Goal: Information Seeking & Learning: Check status

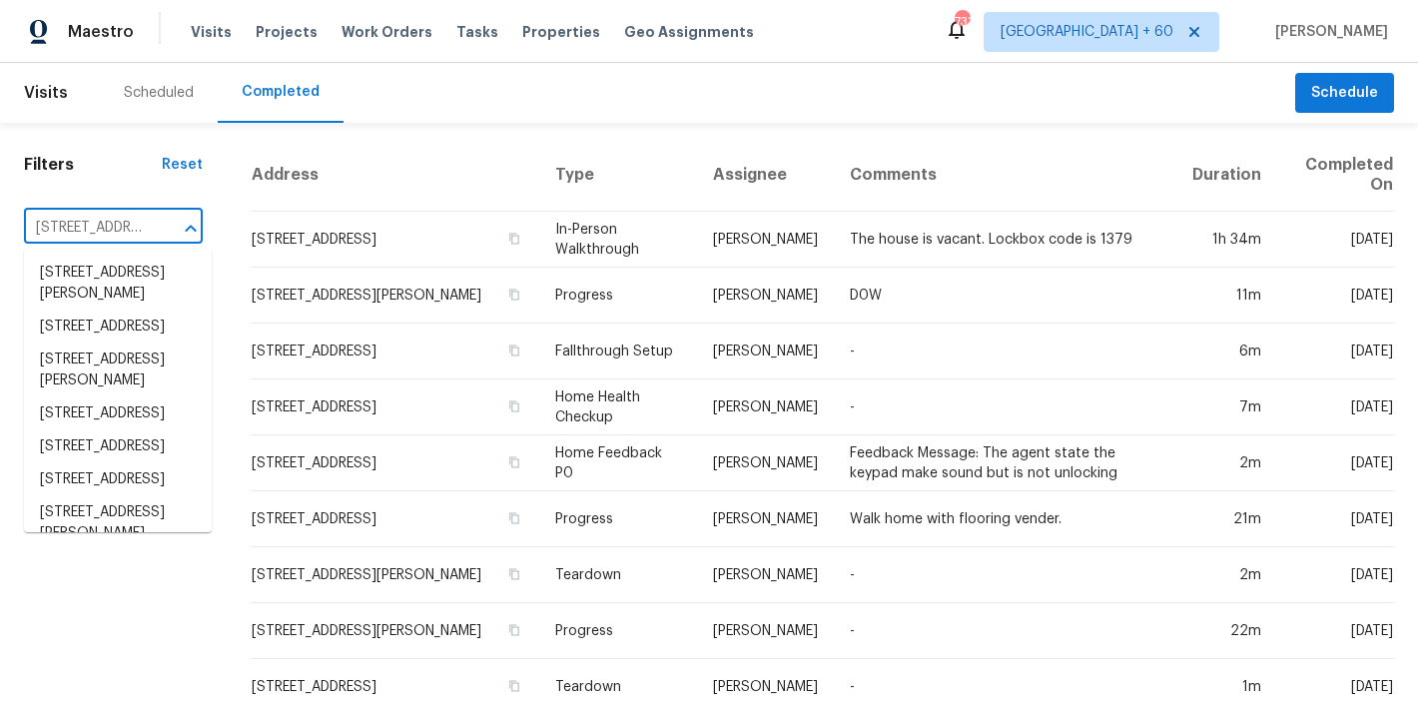
scroll to position [0, 166]
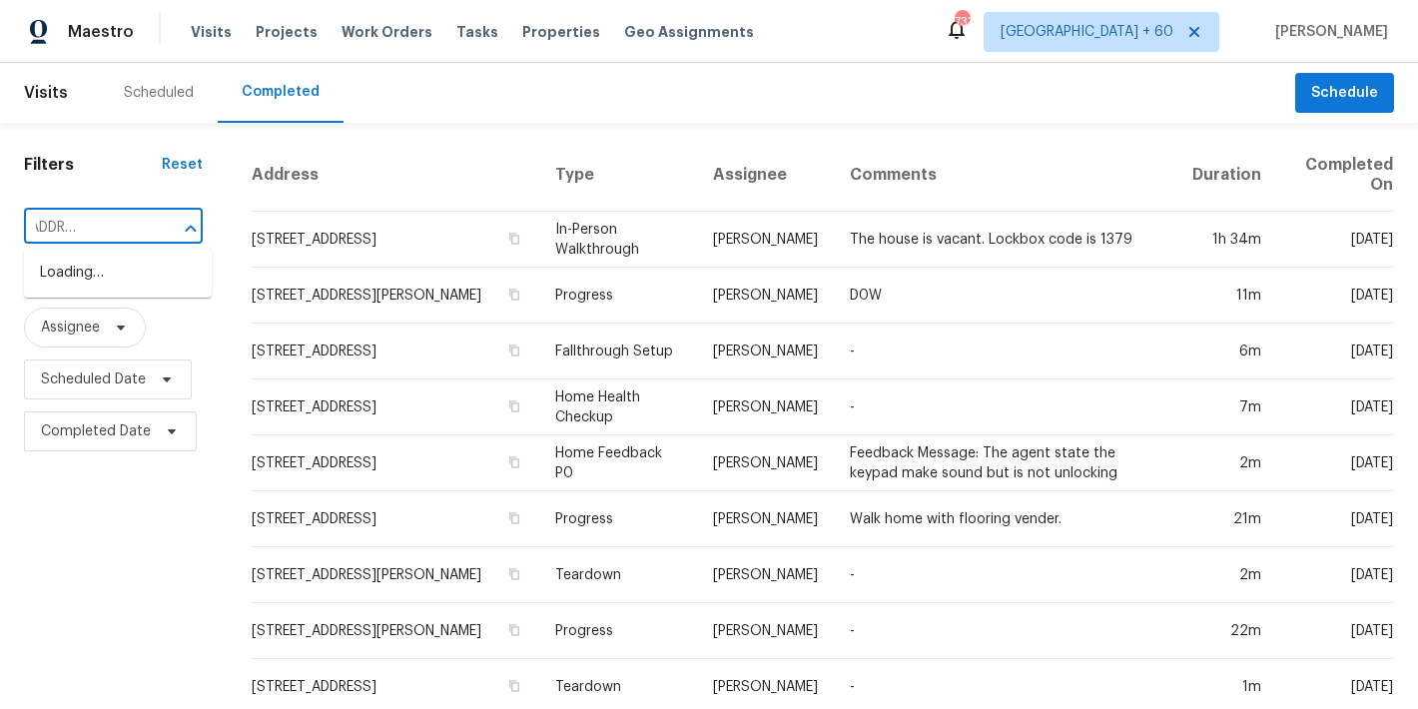
type input "[STREET_ADDRESS] Blacklick"
click at [106, 290] on li "[STREET_ADDRESS]" at bounding box center [118, 273] width 188 height 33
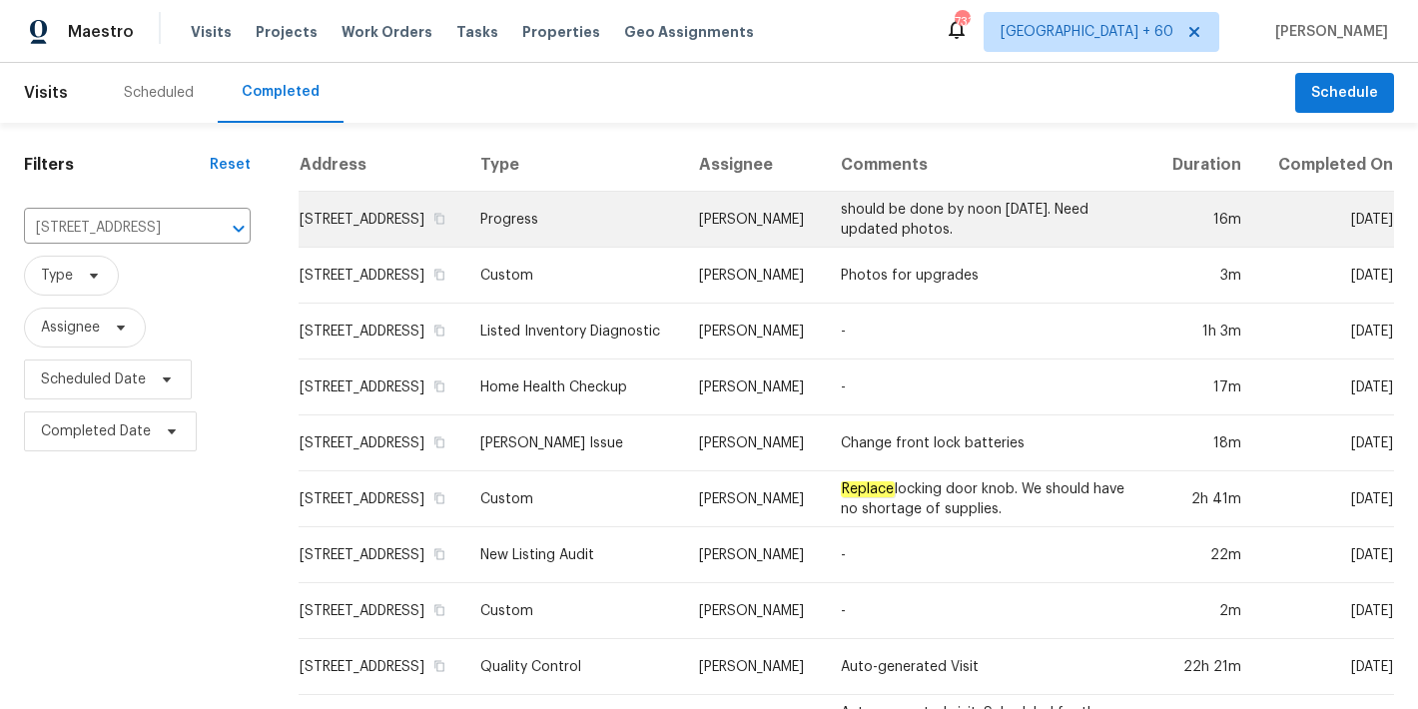
click at [321, 235] on td "[STREET_ADDRESS]" at bounding box center [382, 220] width 166 height 56
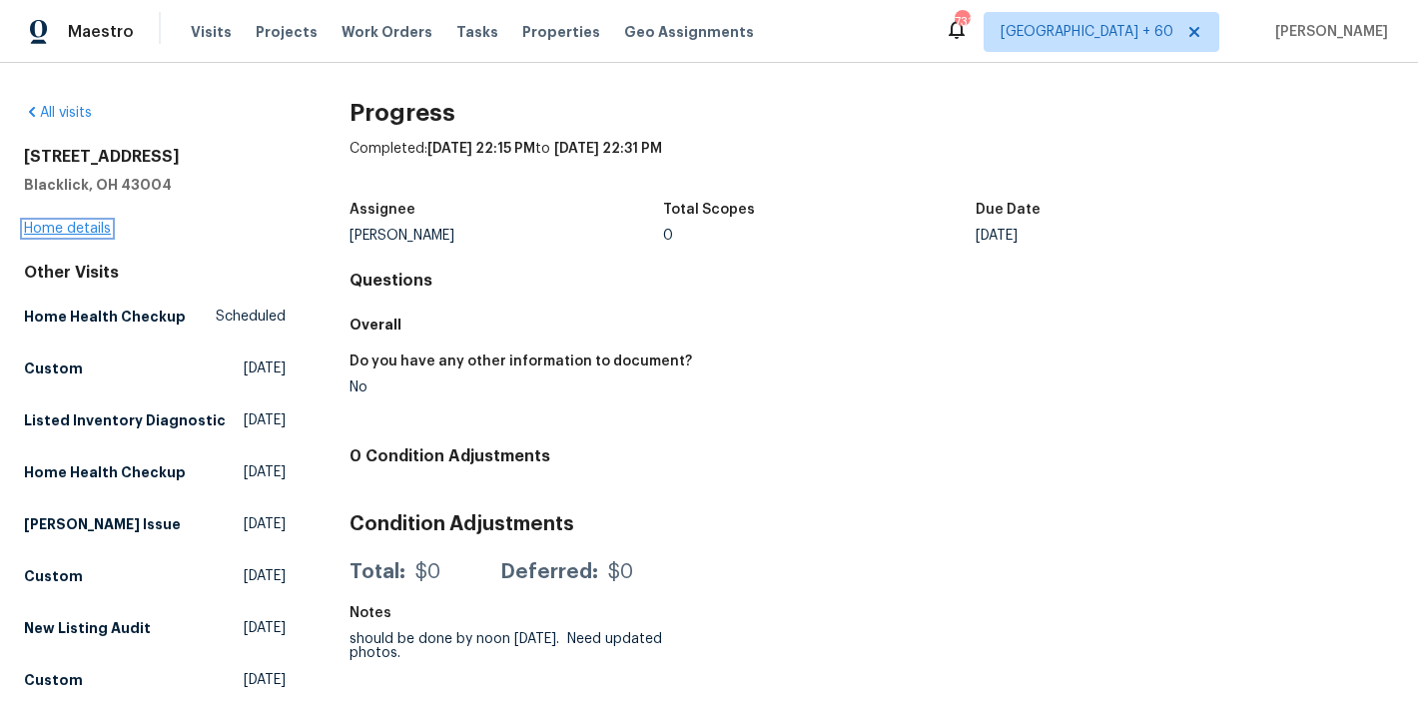
click at [87, 229] on link "Home details" at bounding box center [67, 229] width 87 height 14
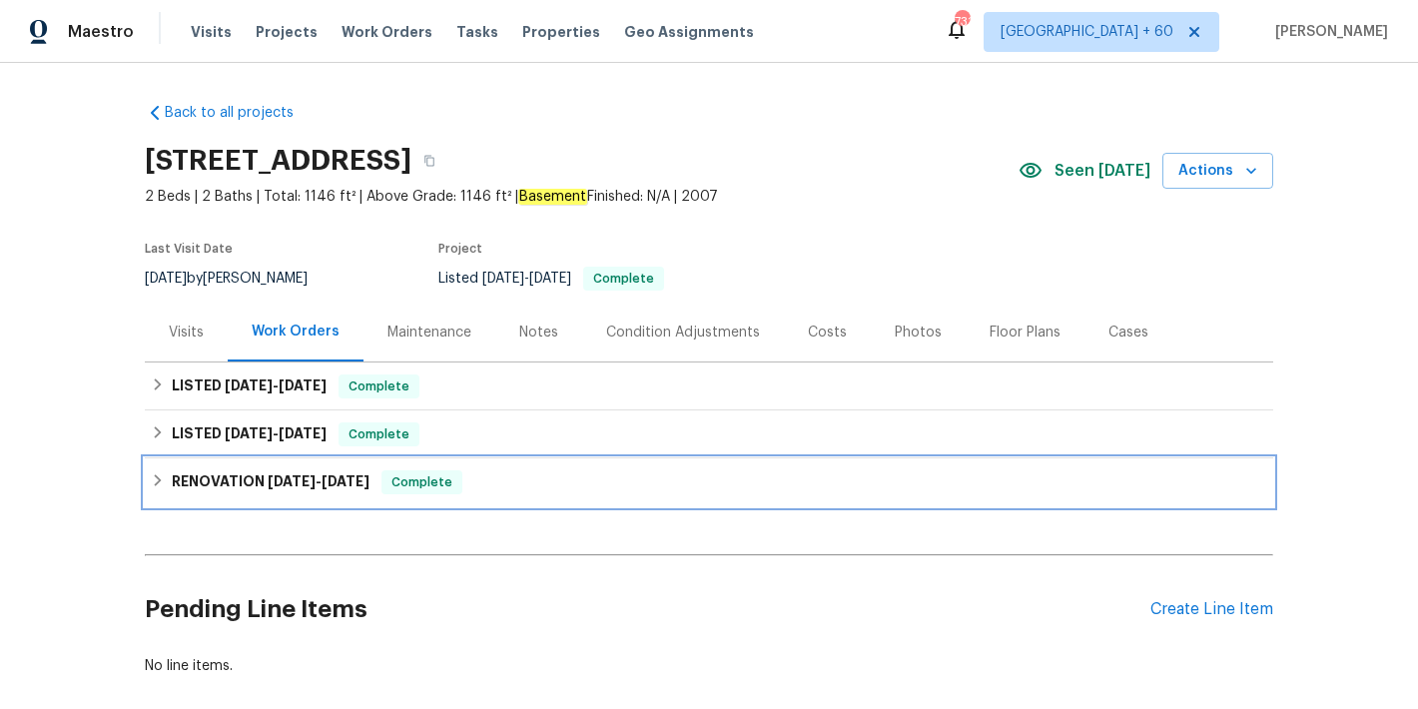
click at [302, 483] on span "[DATE]" at bounding box center [292, 481] width 48 height 14
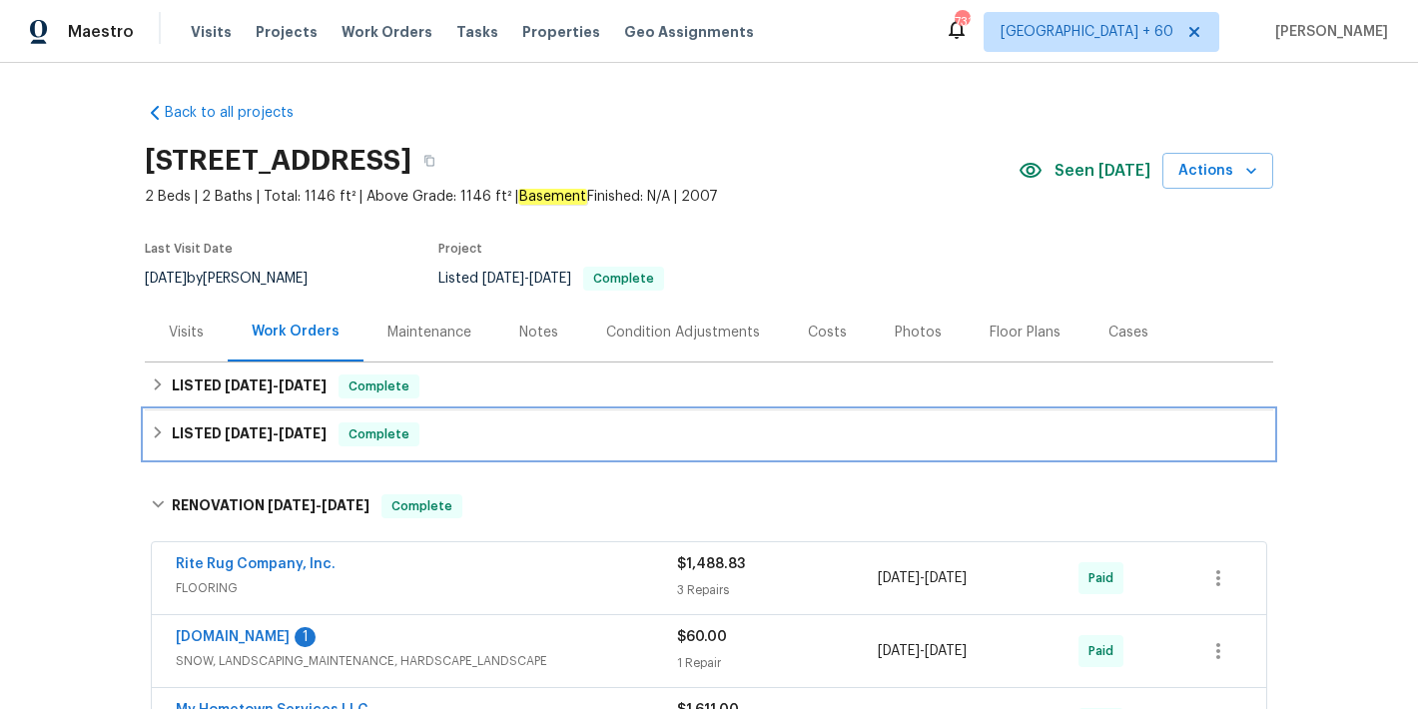
click at [294, 440] on h6 "LISTED [DATE] - [DATE]" at bounding box center [249, 434] width 155 height 24
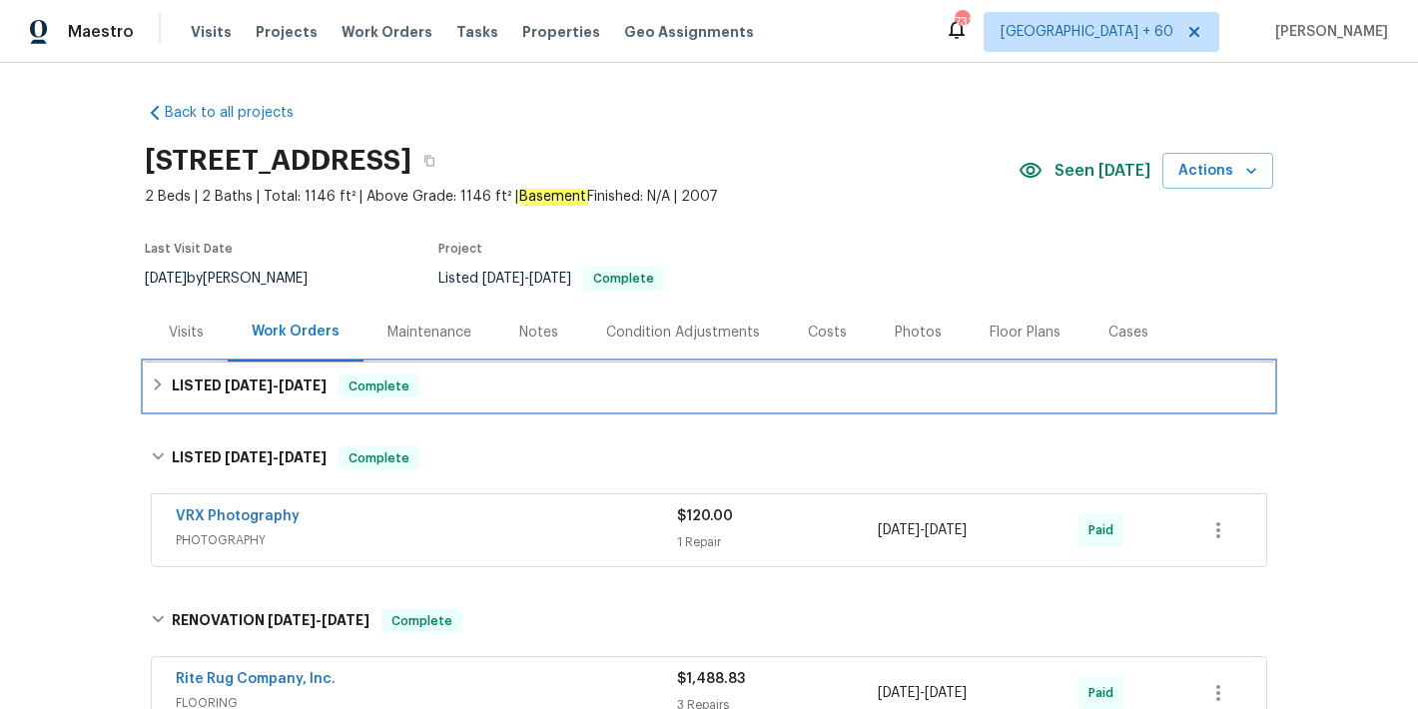
click at [484, 390] on div "LISTED [DATE] - [DATE] Complete" at bounding box center [709, 387] width 1117 height 24
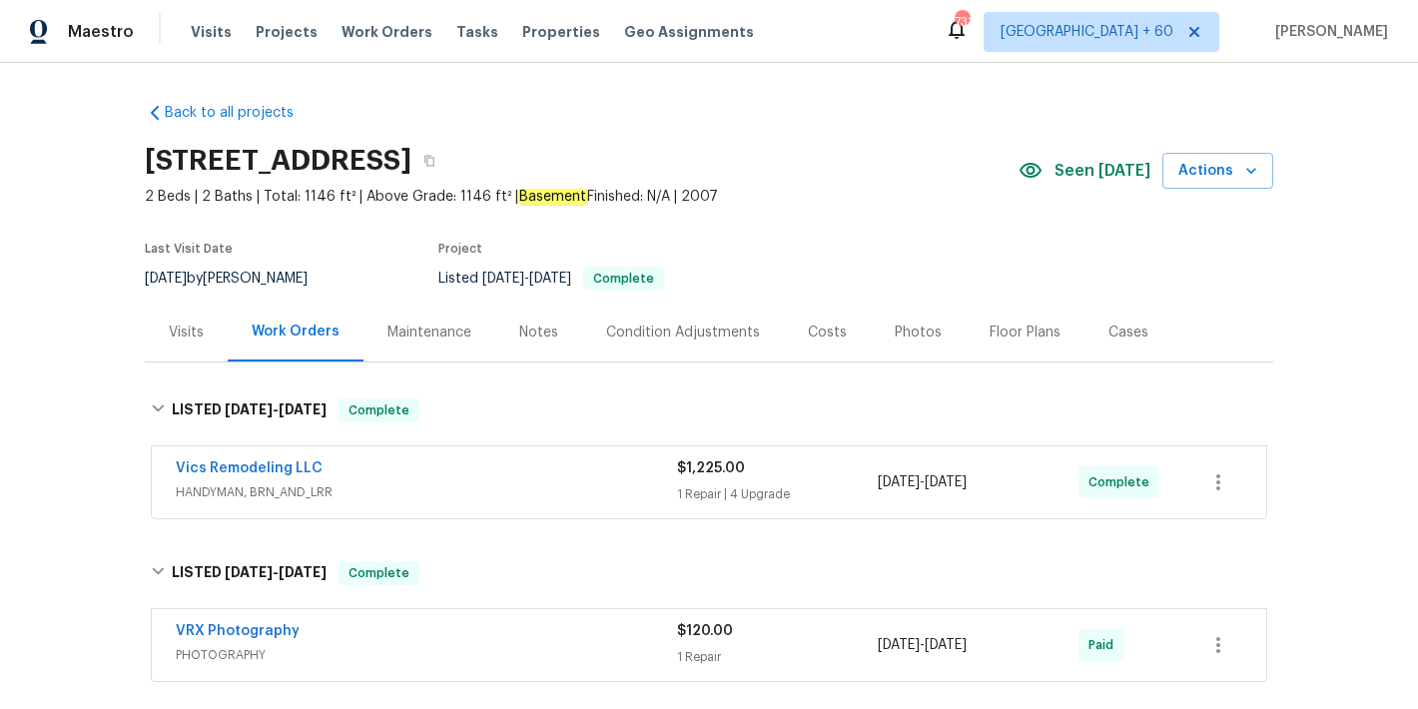
click at [579, 484] on span "HANDYMAN, BRN_AND_LRR" at bounding box center [426, 492] width 501 height 20
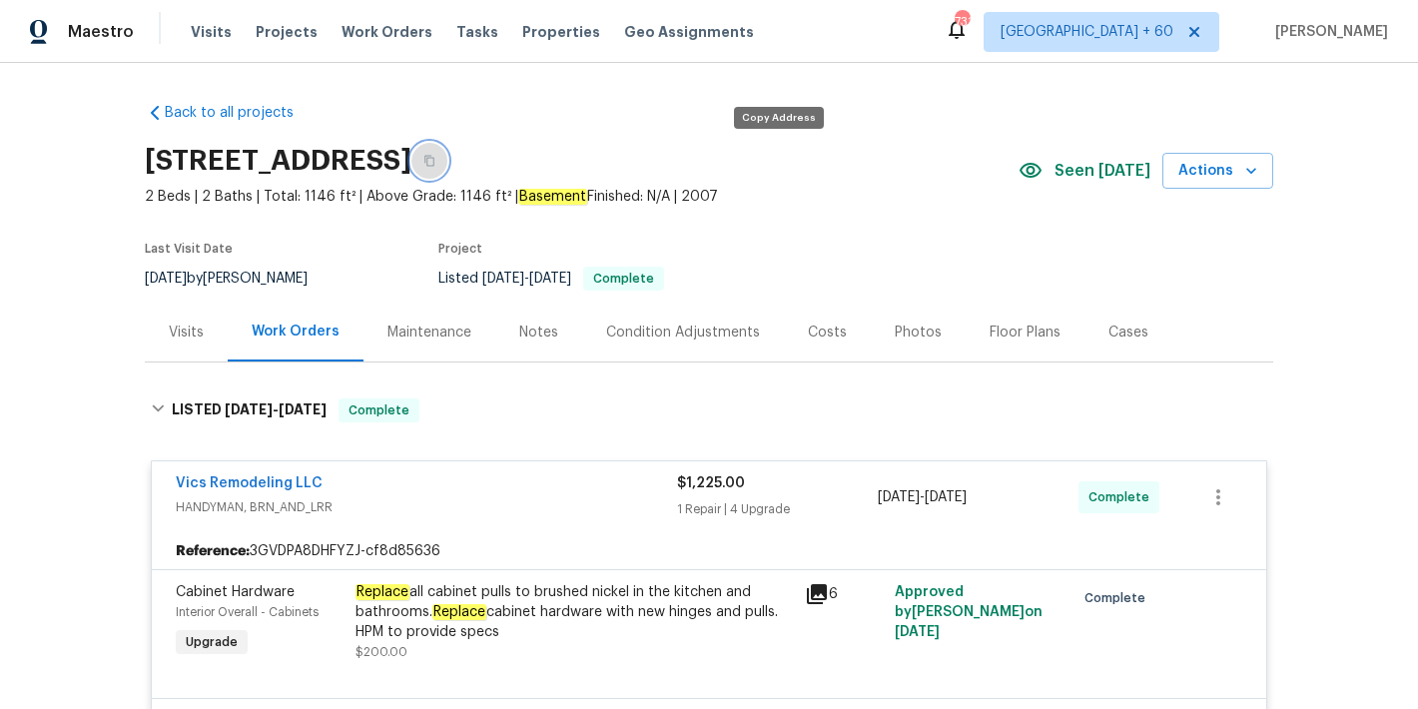
click at [447, 166] on button "button" at bounding box center [429, 161] width 36 height 36
click at [207, 30] on span "Visits" at bounding box center [211, 32] width 41 height 20
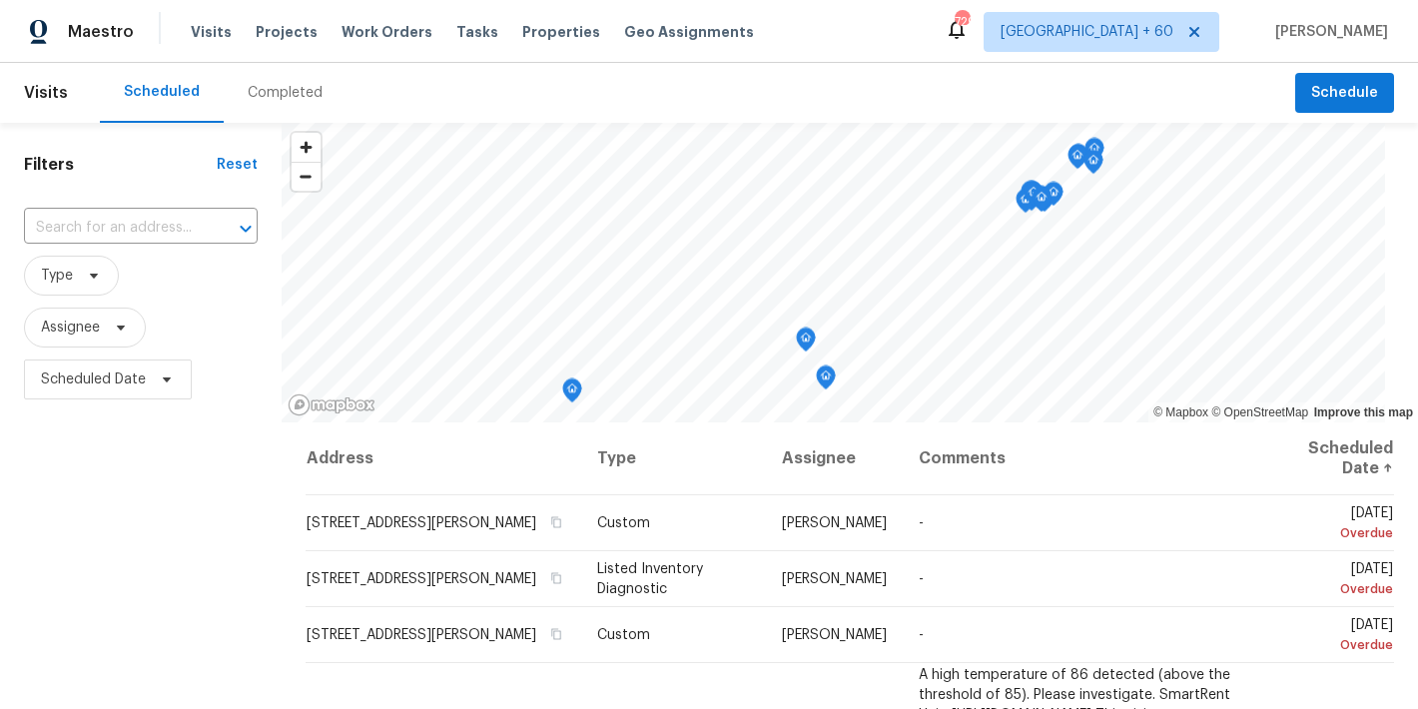
click at [293, 93] on div "Completed" at bounding box center [285, 93] width 75 height 20
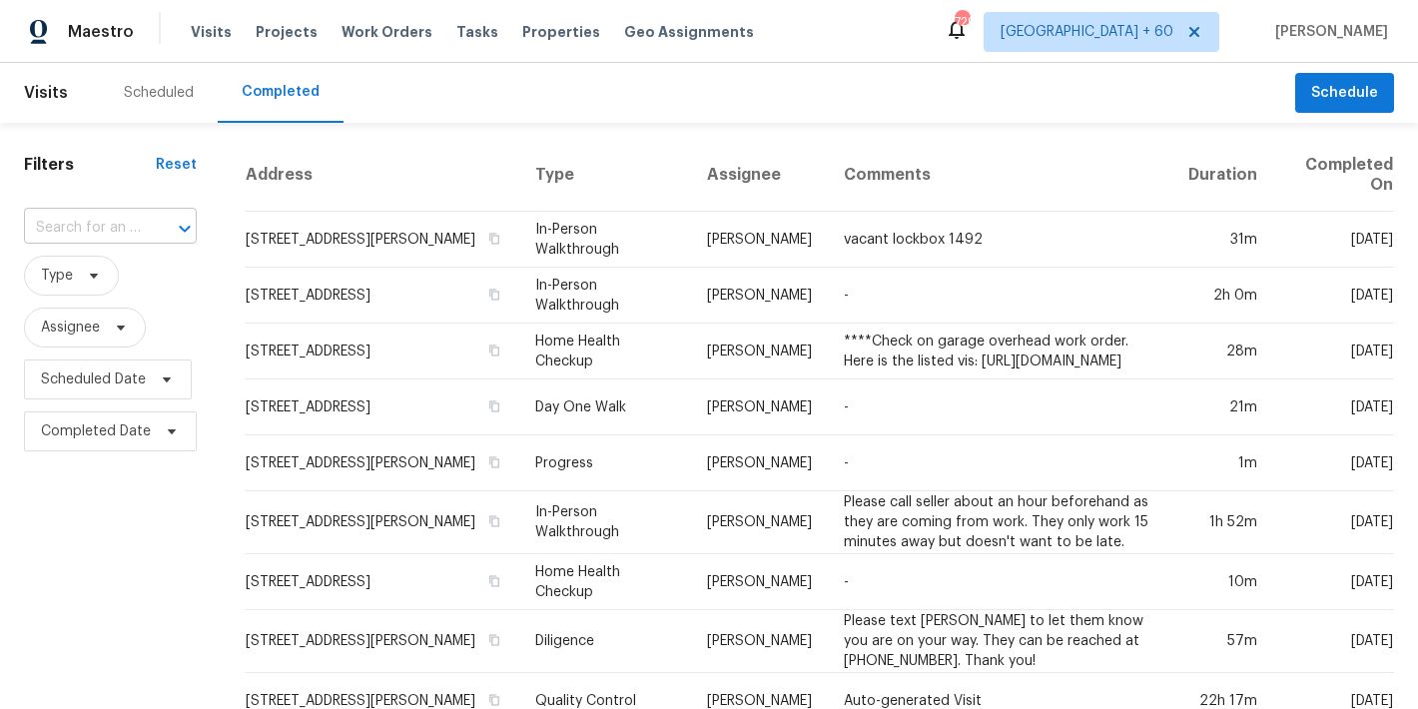
click at [89, 228] on input "text" at bounding box center [82, 228] width 117 height 31
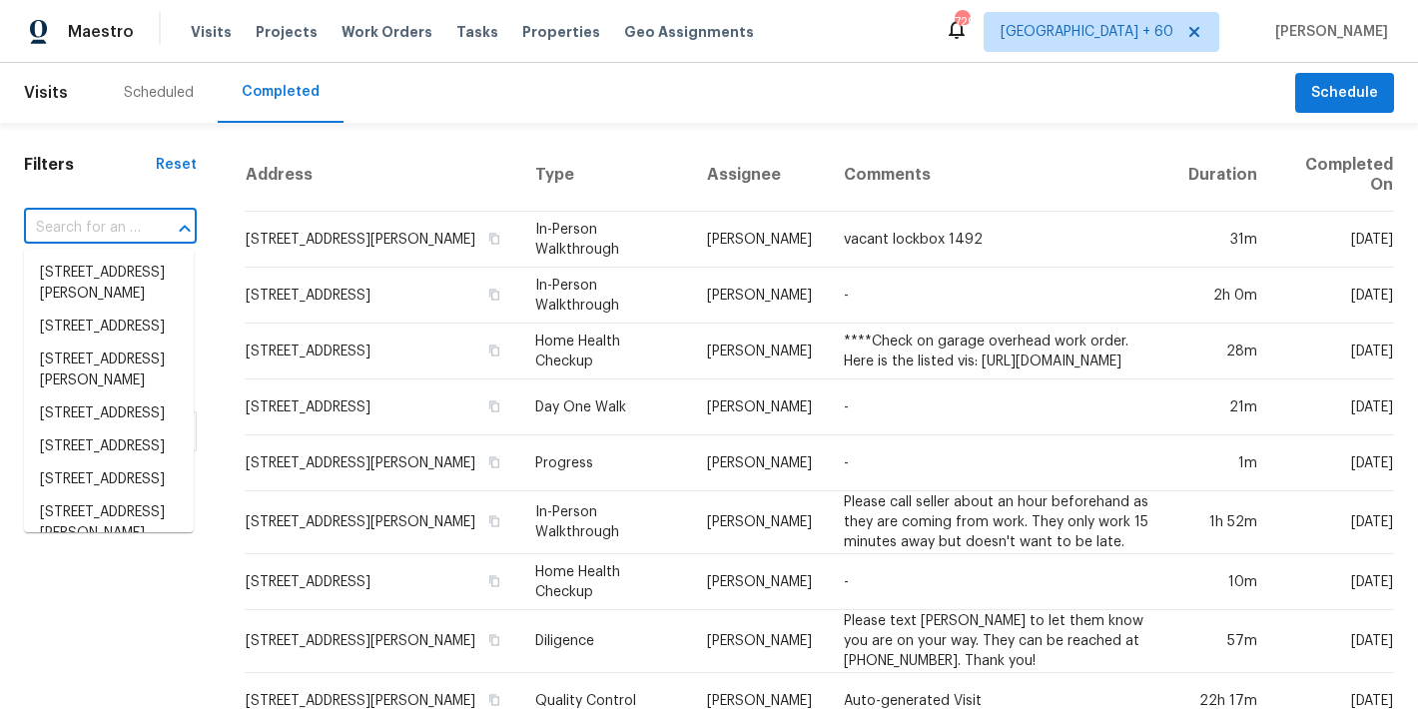
paste input "[STREET_ADDRESS][PERSON_NAME]"
type input "[STREET_ADDRESS][PERSON_NAME]"
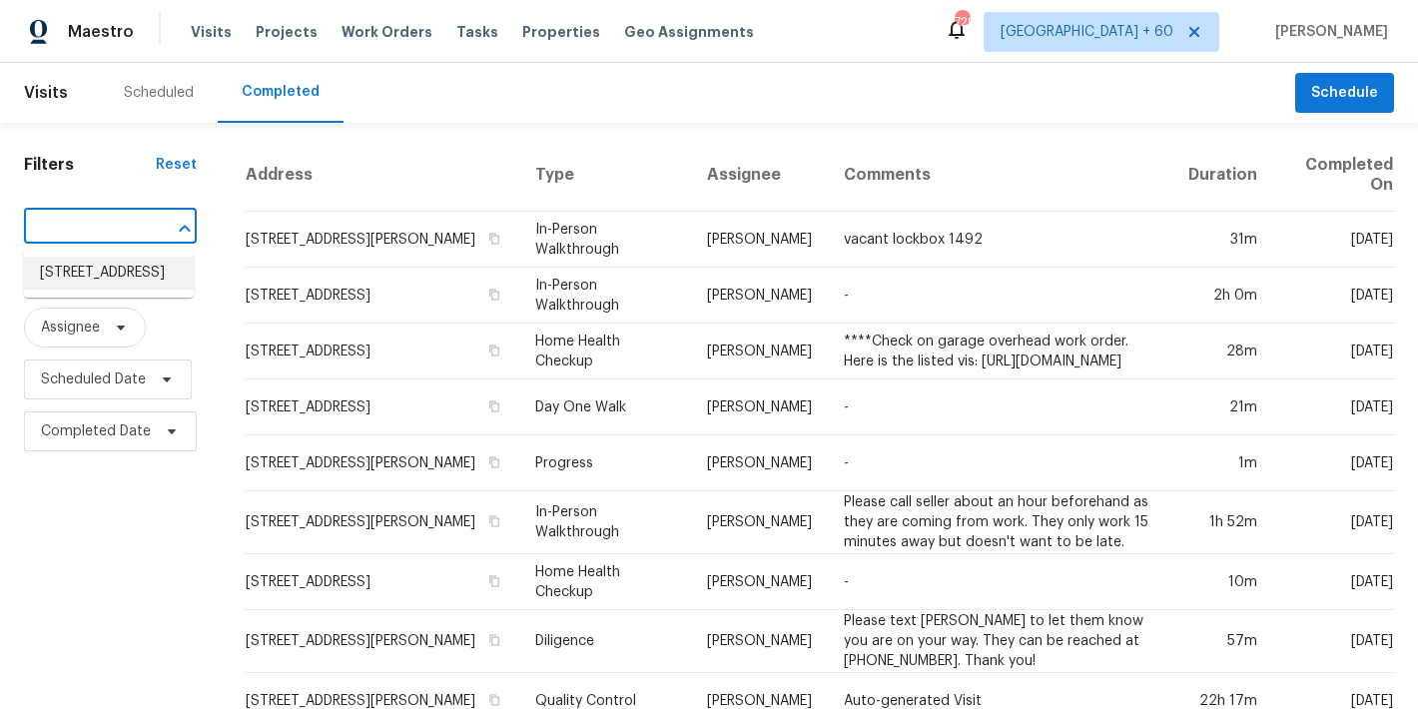
click at [112, 290] on li "[STREET_ADDRESS]" at bounding box center [109, 273] width 170 height 33
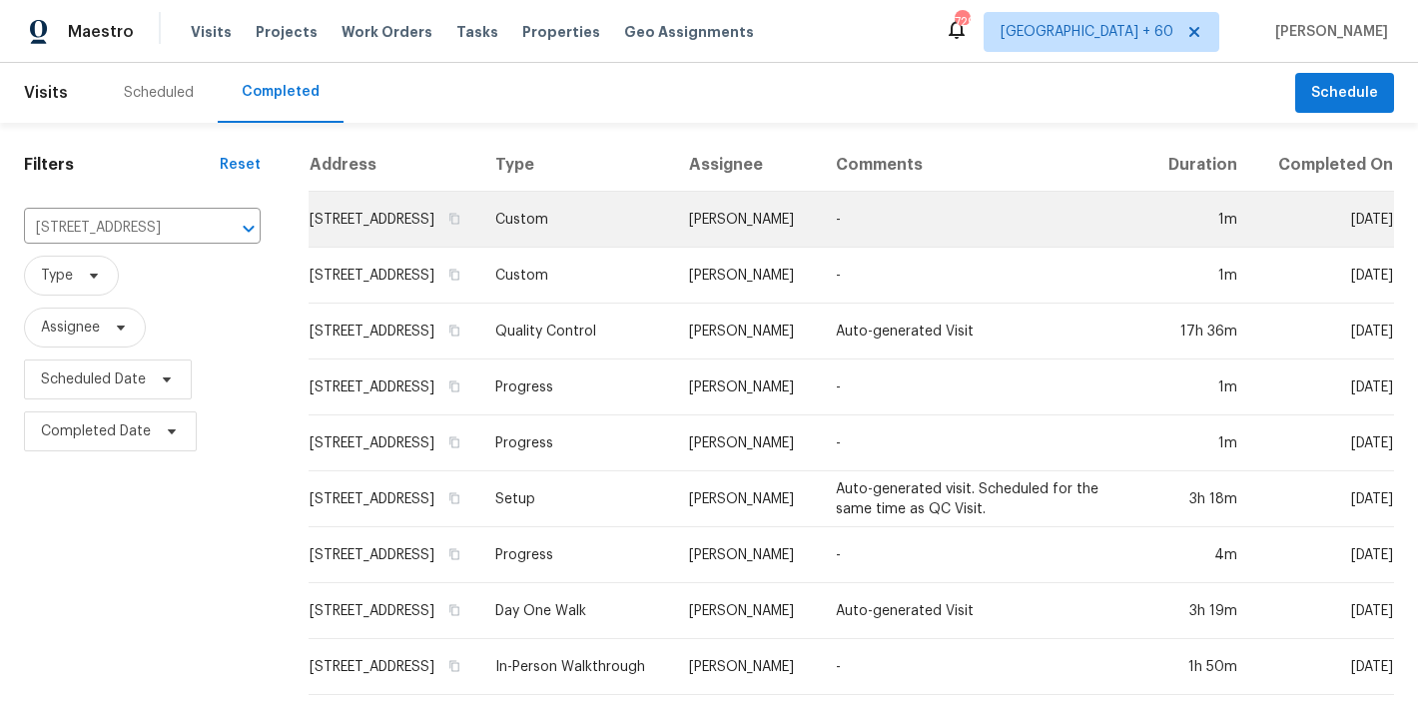
click at [309, 224] on td "[STREET_ADDRESS]" at bounding box center [394, 220] width 171 height 56
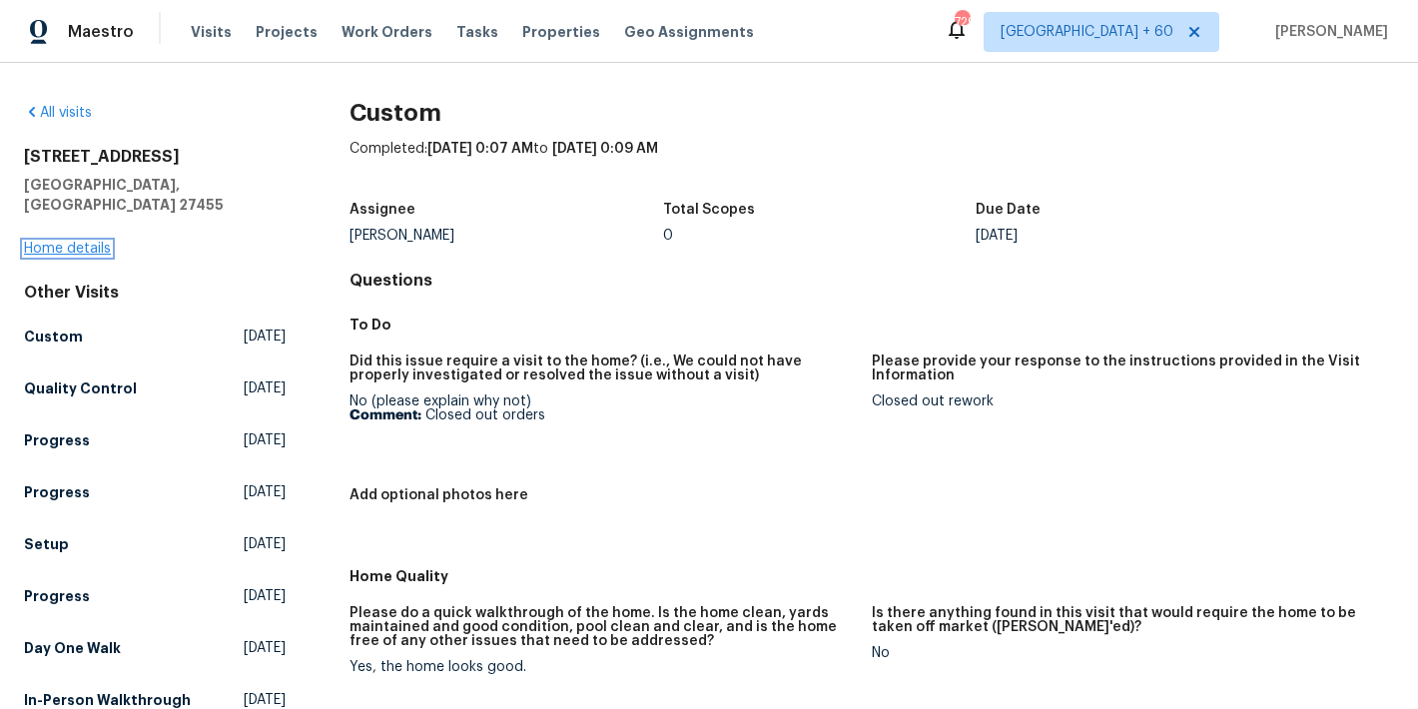
click at [57, 242] on link "Home details" at bounding box center [67, 249] width 87 height 14
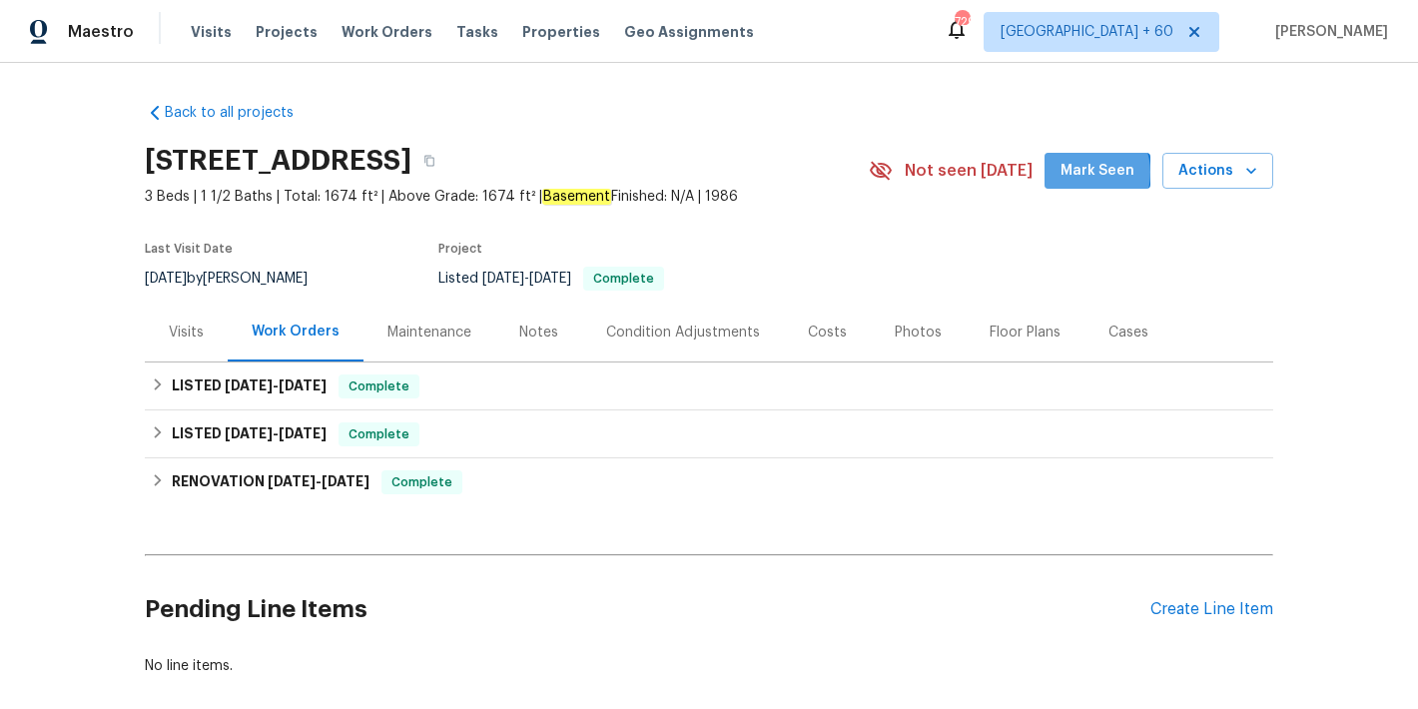
click at [1086, 173] on span "Mark Seen" at bounding box center [1098, 171] width 74 height 25
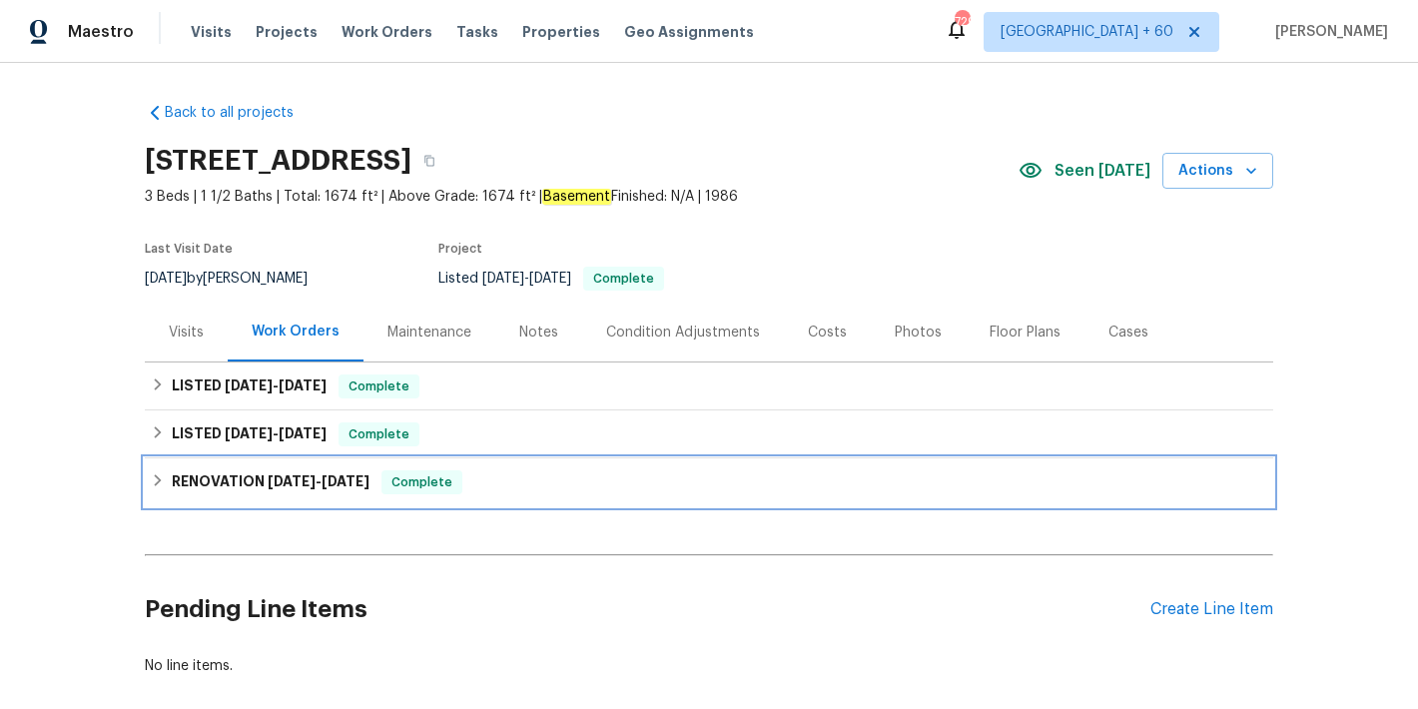
click at [309, 483] on span "[DATE] - [DATE]" at bounding box center [319, 481] width 102 height 14
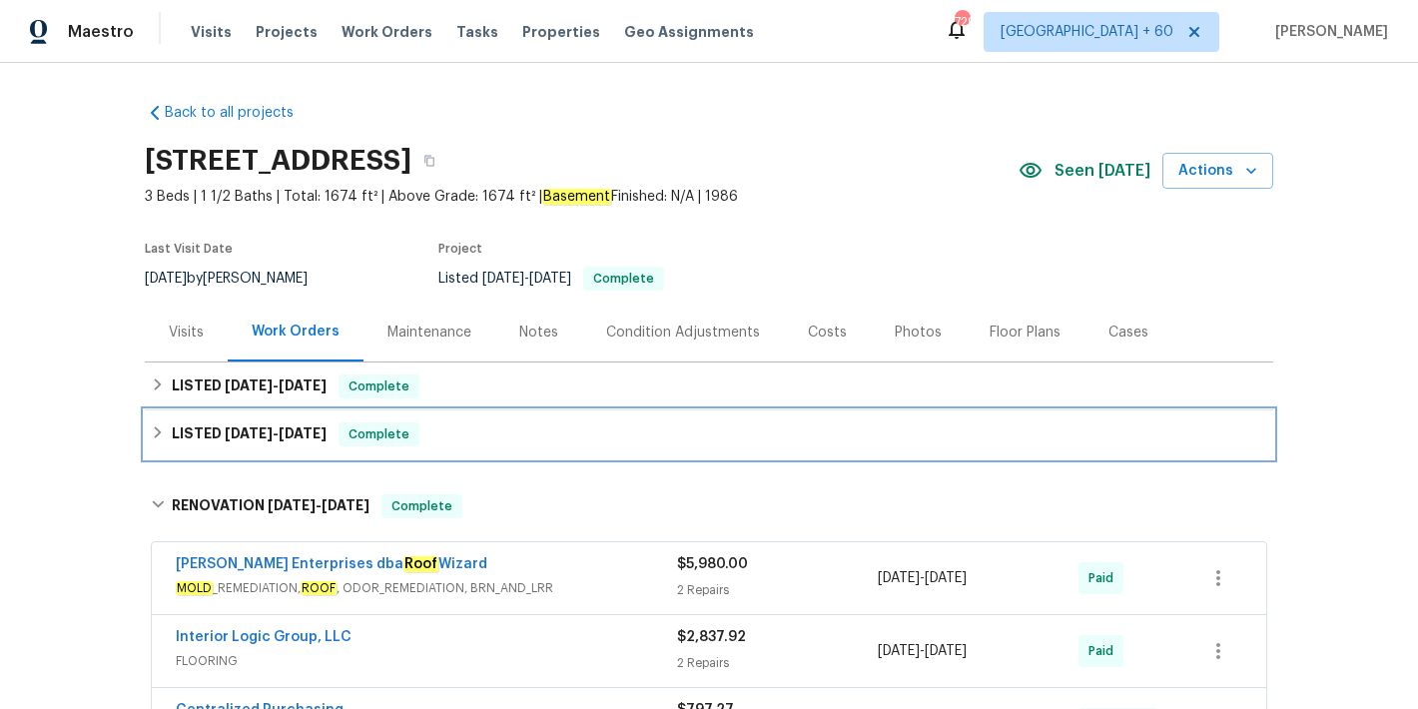
click at [309, 430] on span "[DATE]" at bounding box center [303, 433] width 48 height 14
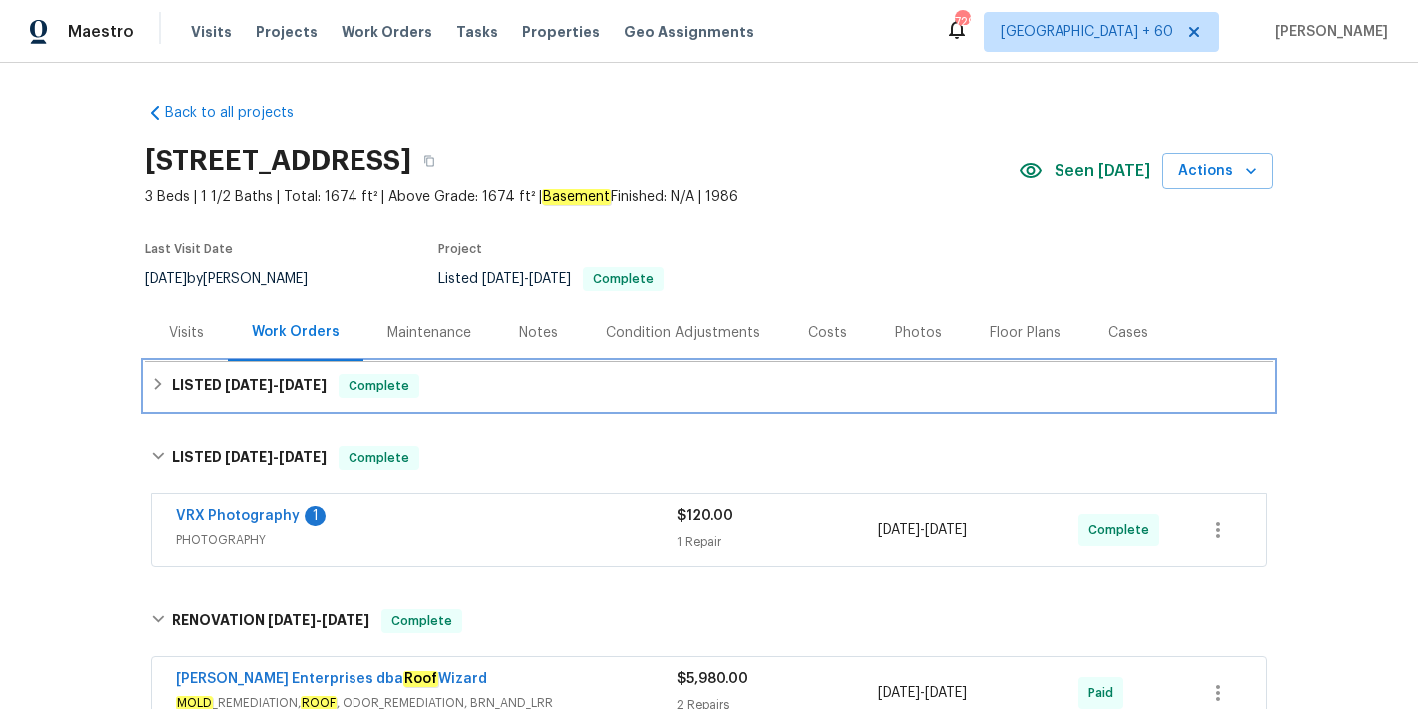
click at [333, 391] on div "LISTED [DATE] - [DATE] Complete" at bounding box center [709, 387] width 1117 height 24
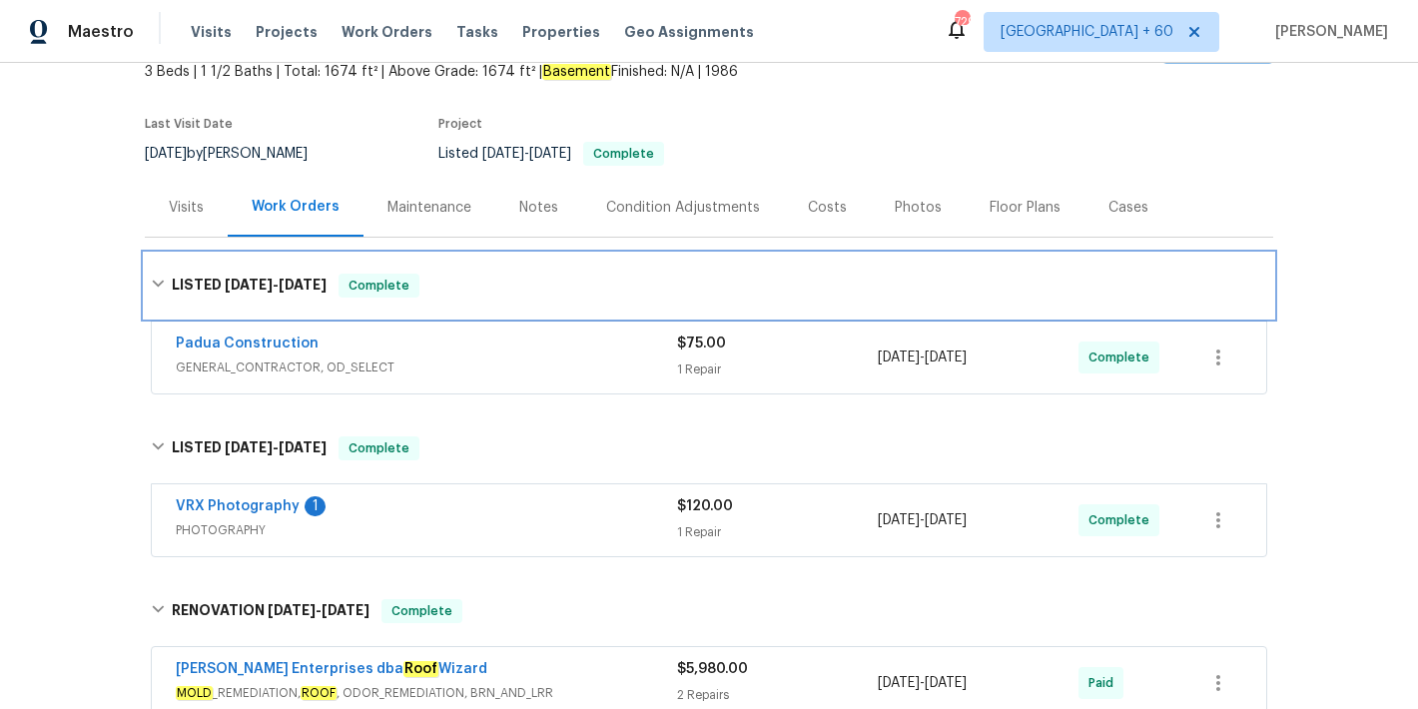
scroll to position [136, 0]
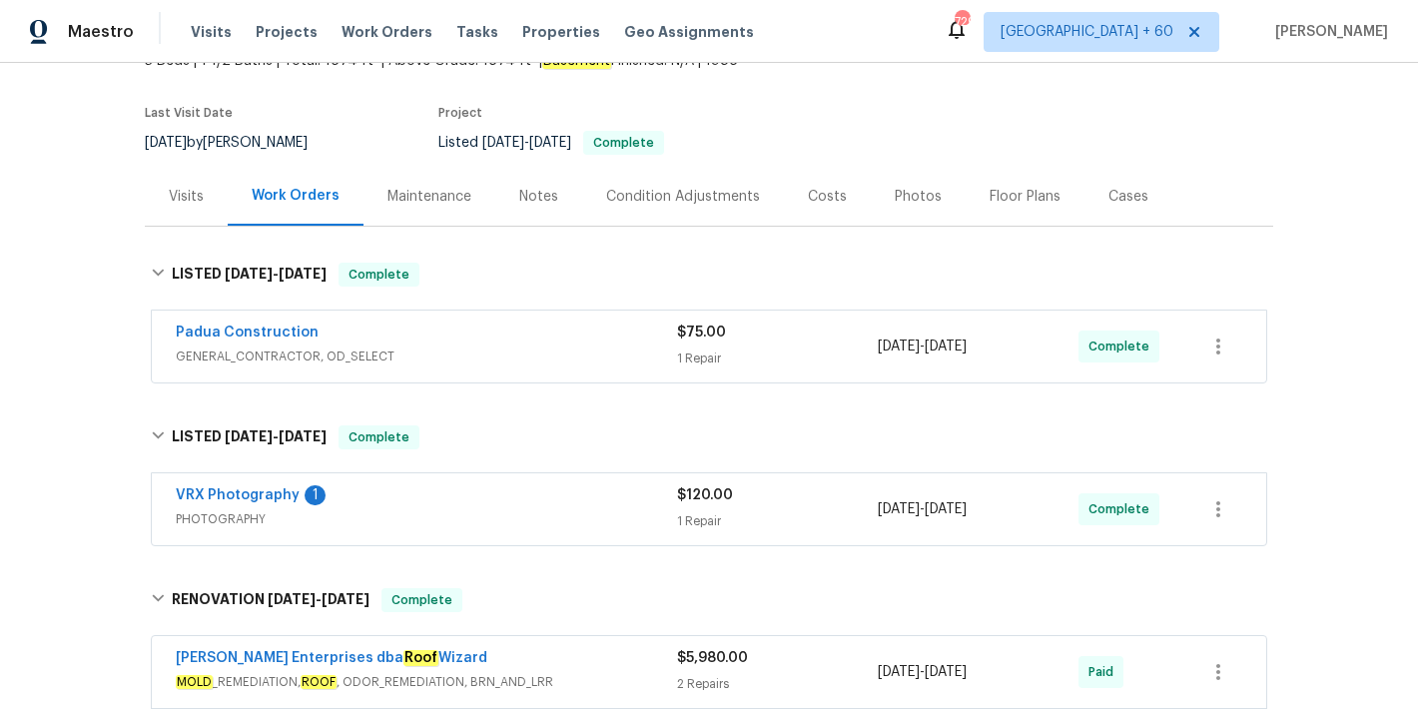
click at [560, 357] on span "GENERAL_CONTRACTOR, OD_SELECT" at bounding box center [426, 357] width 501 height 20
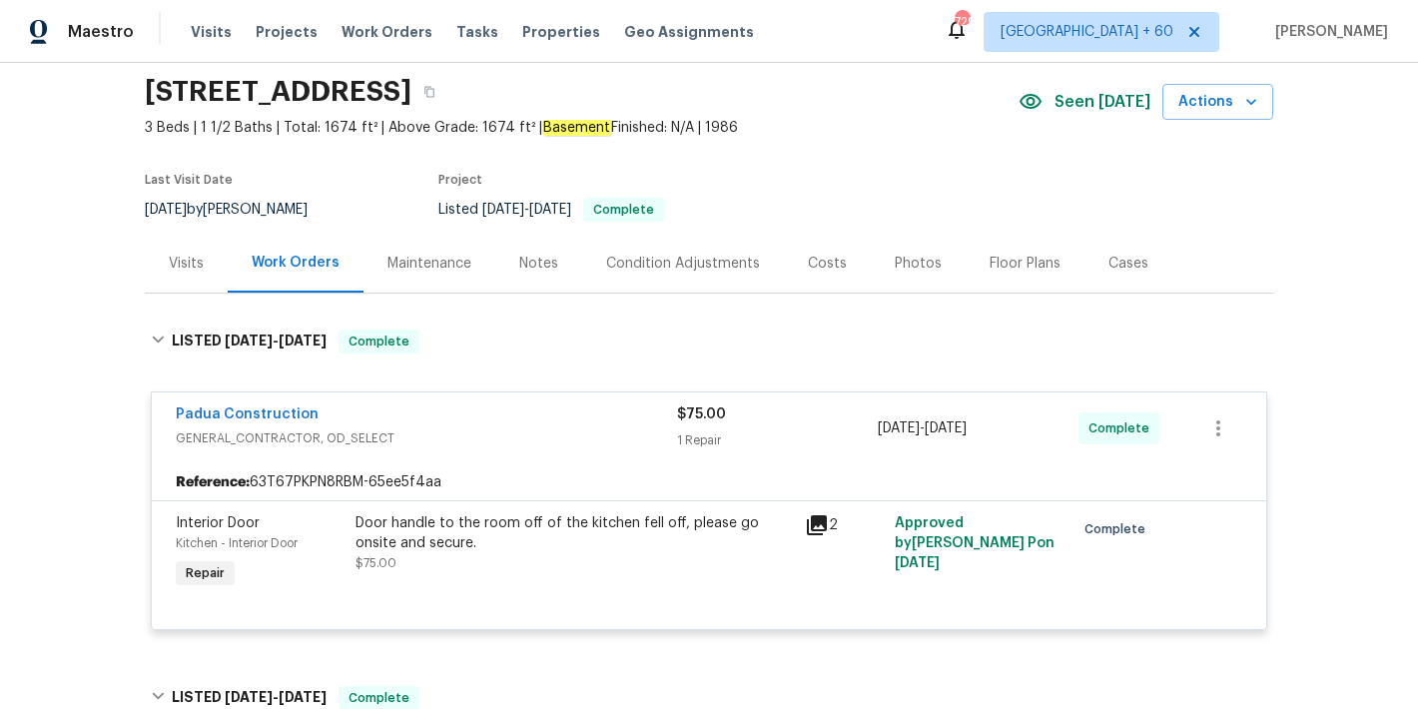
scroll to position [0, 0]
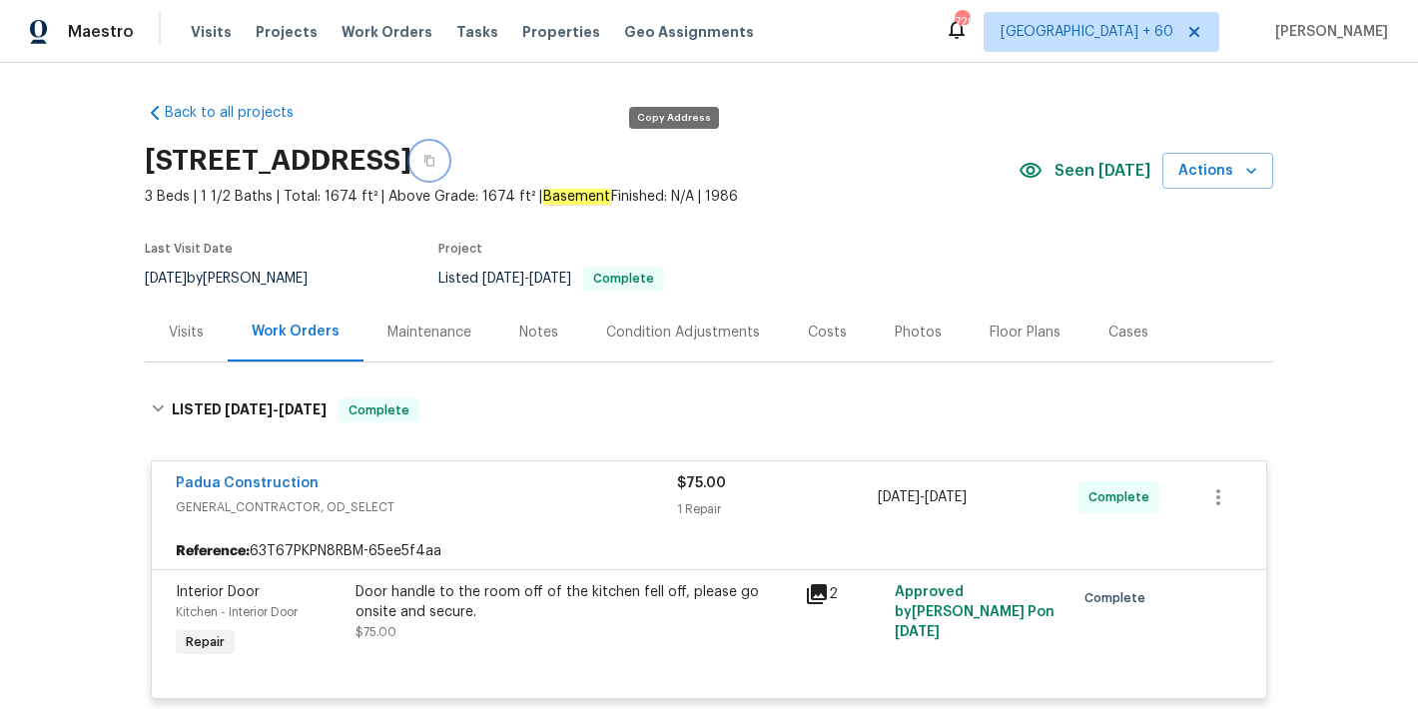
click at [435, 161] on icon "button" at bounding box center [429, 161] width 12 height 12
click at [206, 27] on span "Visits" at bounding box center [211, 32] width 41 height 20
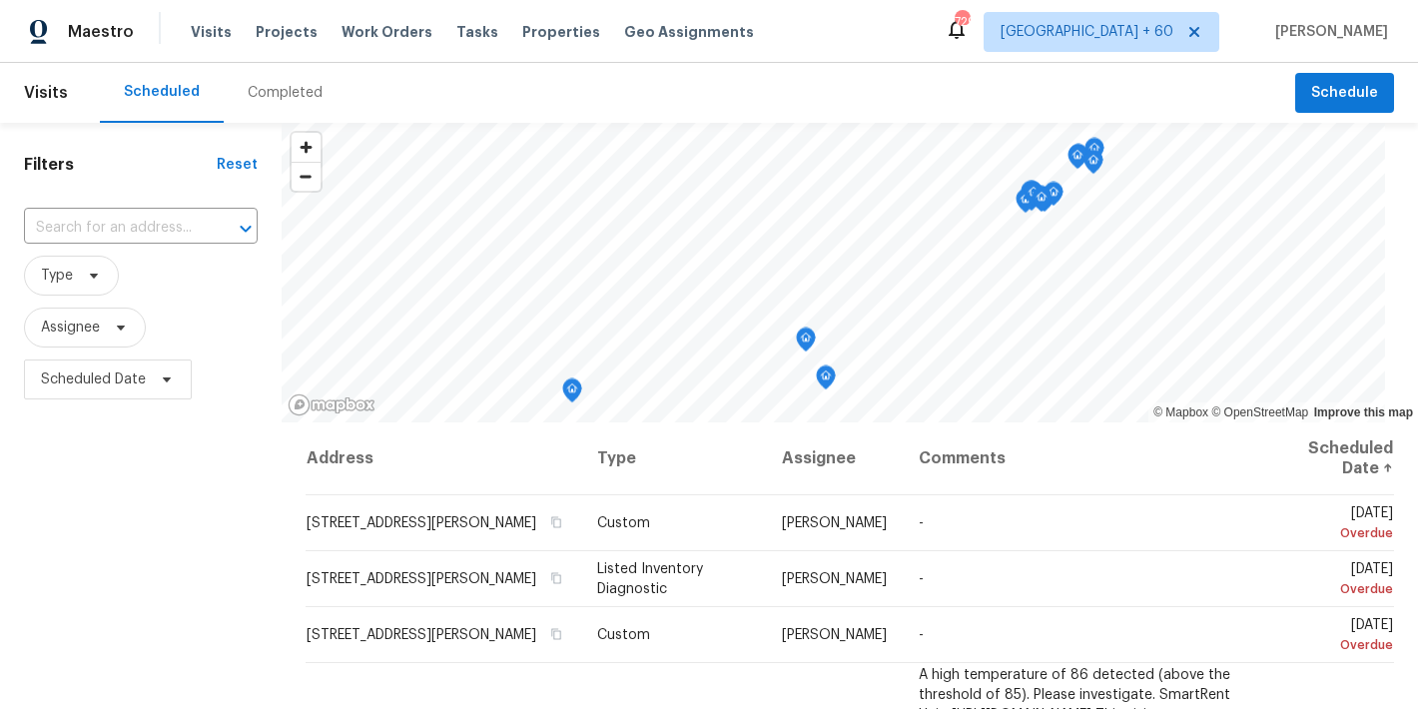
click at [285, 109] on div "Completed" at bounding box center [285, 93] width 123 height 60
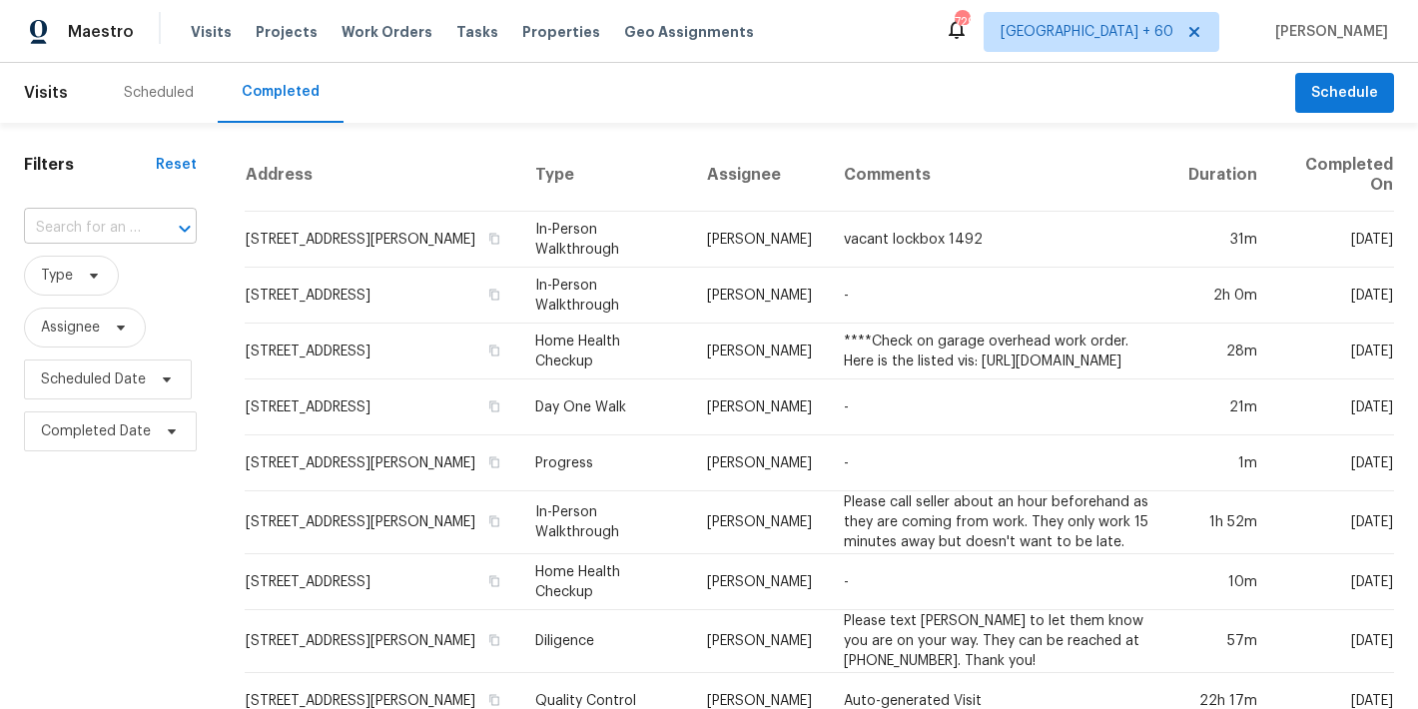
click at [133, 228] on input "text" at bounding box center [82, 228] width 117 height 31
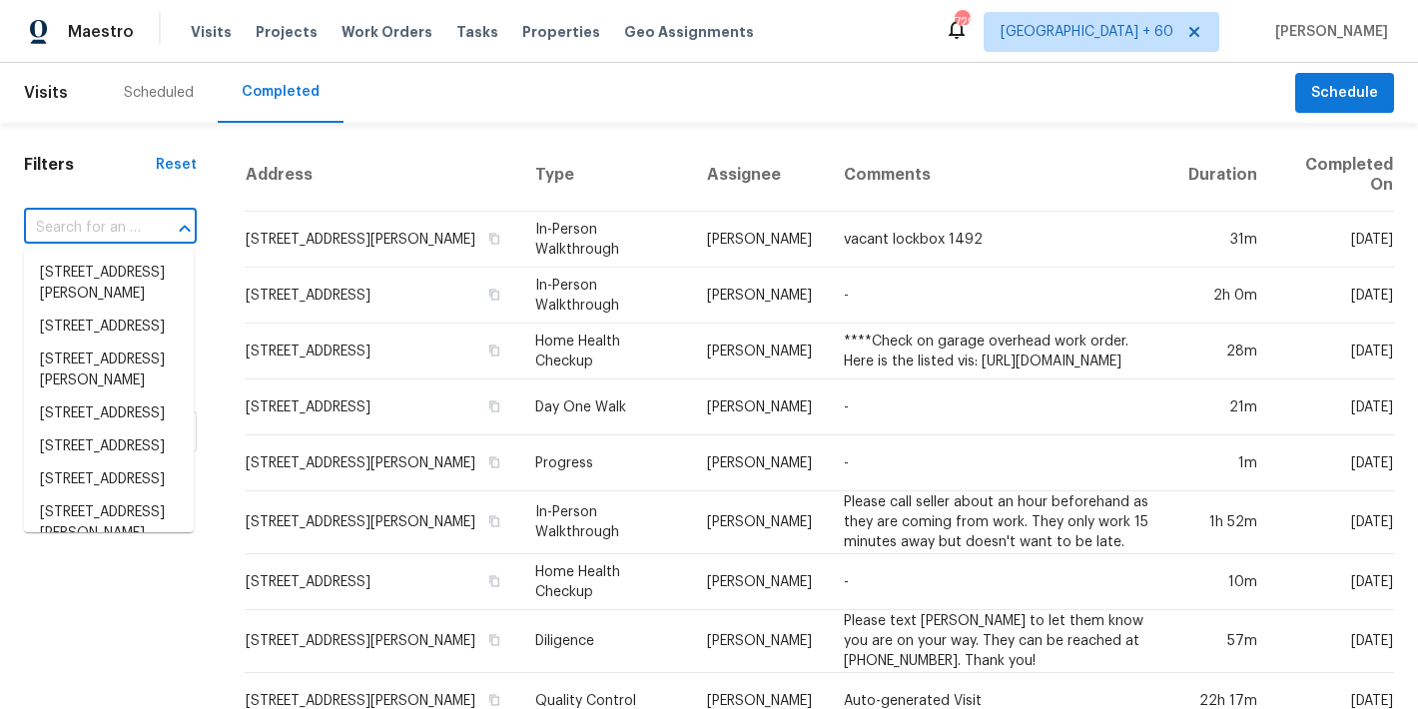
paste input "[STREET_ADDRESS]"
type input "[STREET_ADDRESS]"
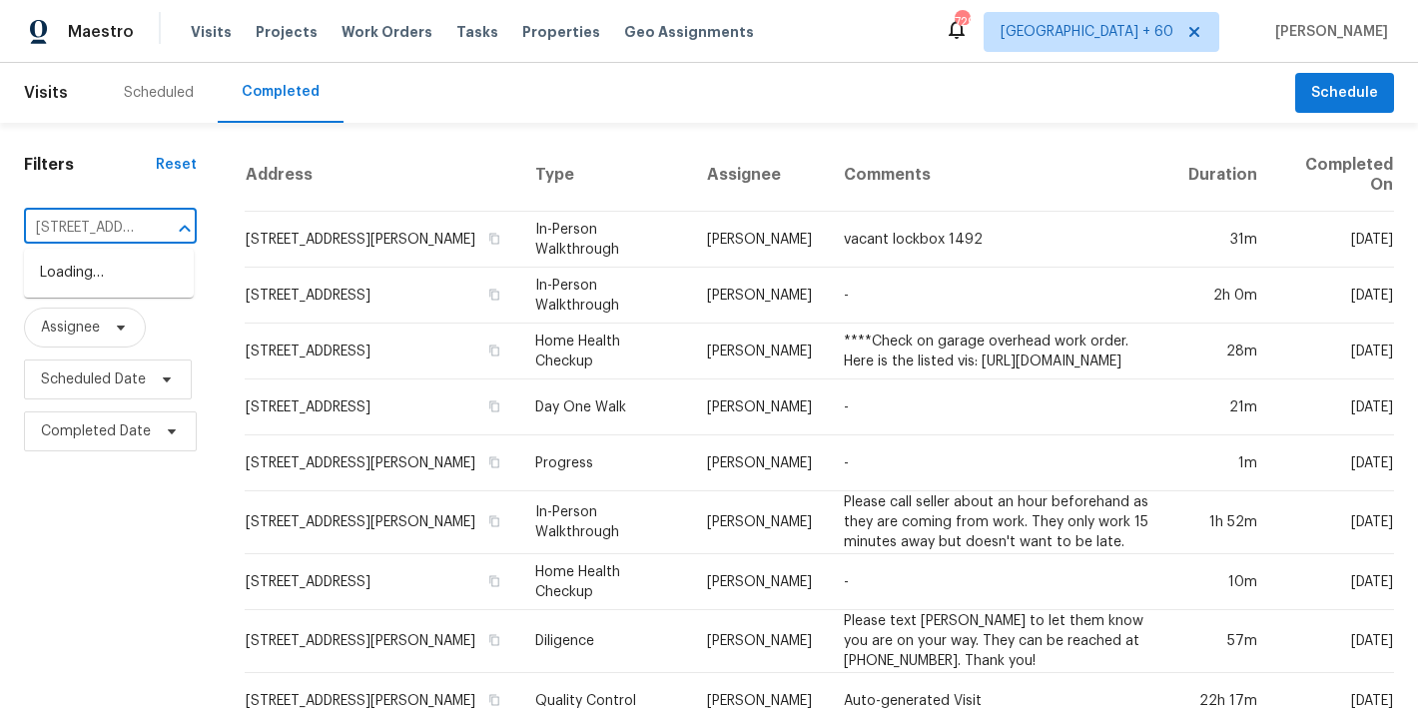
scroll to position [0, 188]
click at [111, 284] on li "[STREET_ADDRESS]" at bounding box center [109, 273] width 170 height 33
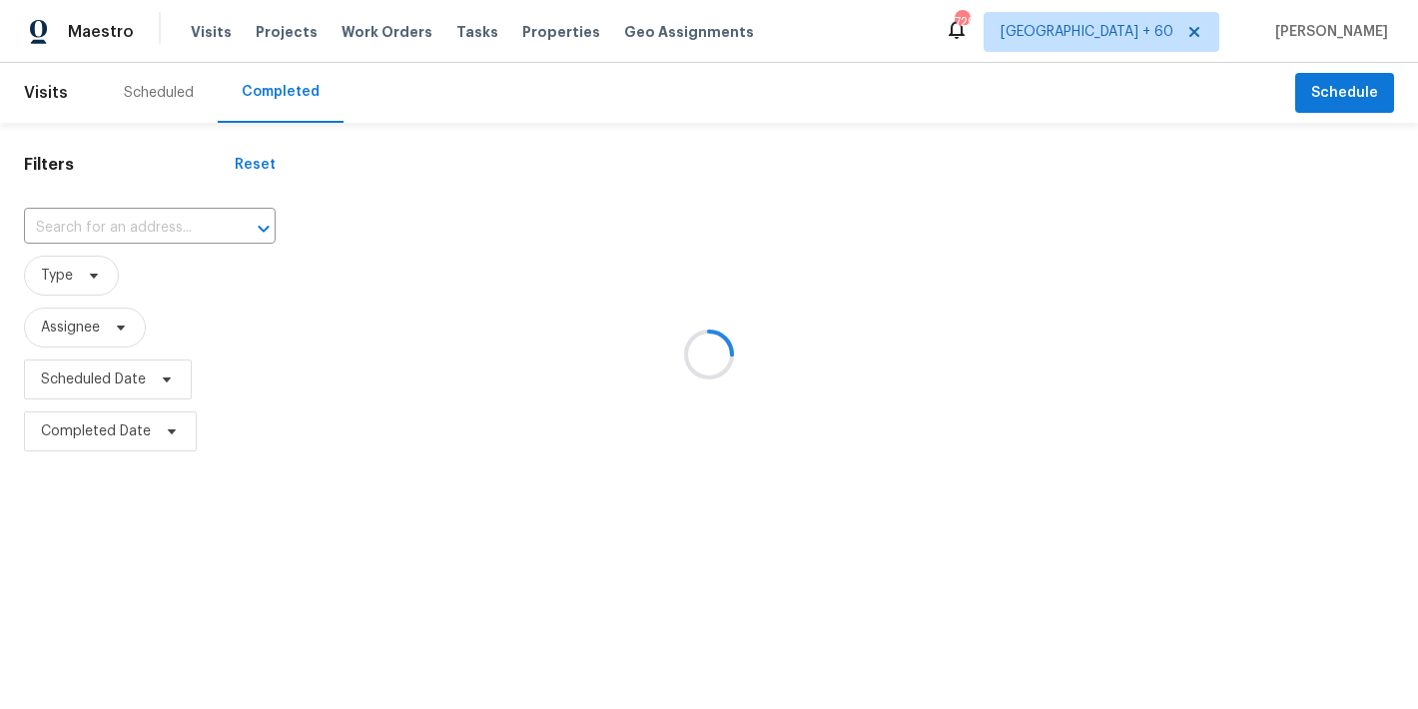
type input "[STREET_ADDRESS]"
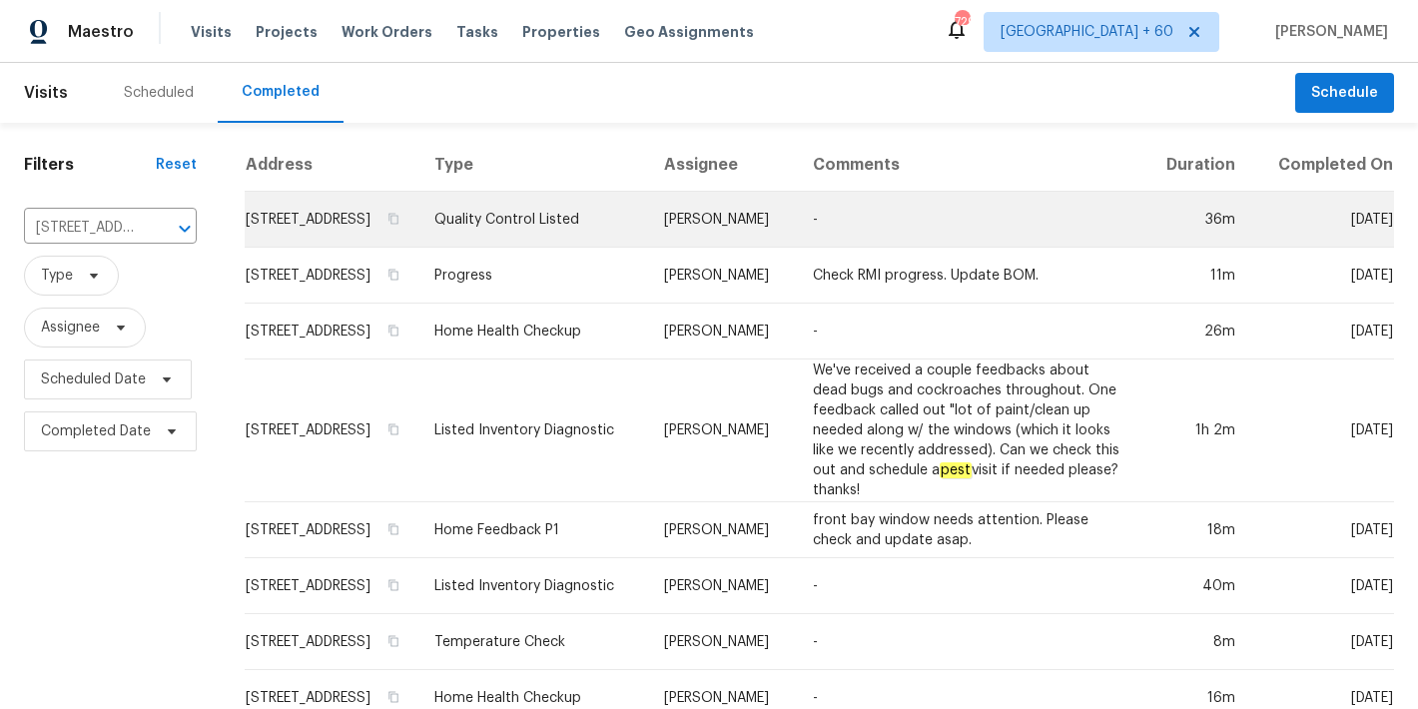
click at [308, 243] on td "[STREET_ADDRESS]" at bounding box center [332, 220] width 174 height 56
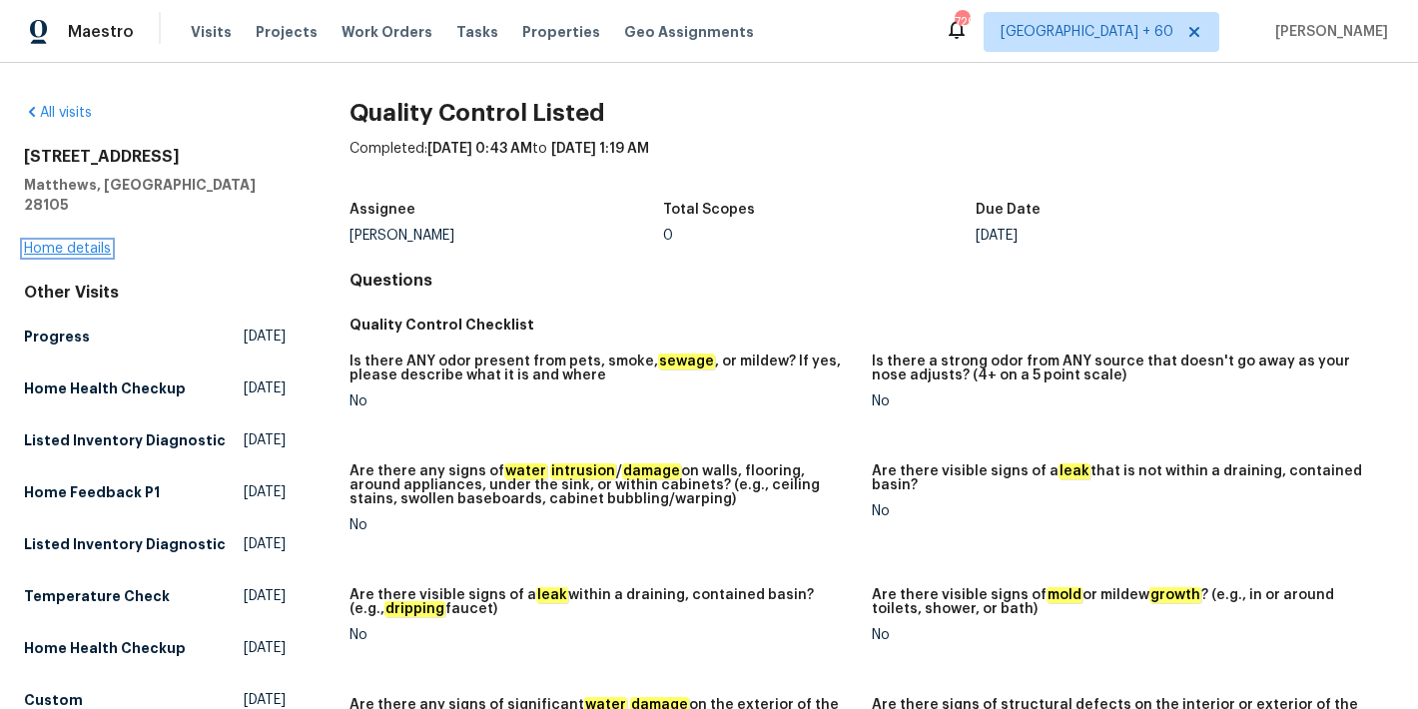
click at [87, 242] on link "Home details" at bounding box center [67, 249] width 87 height 14
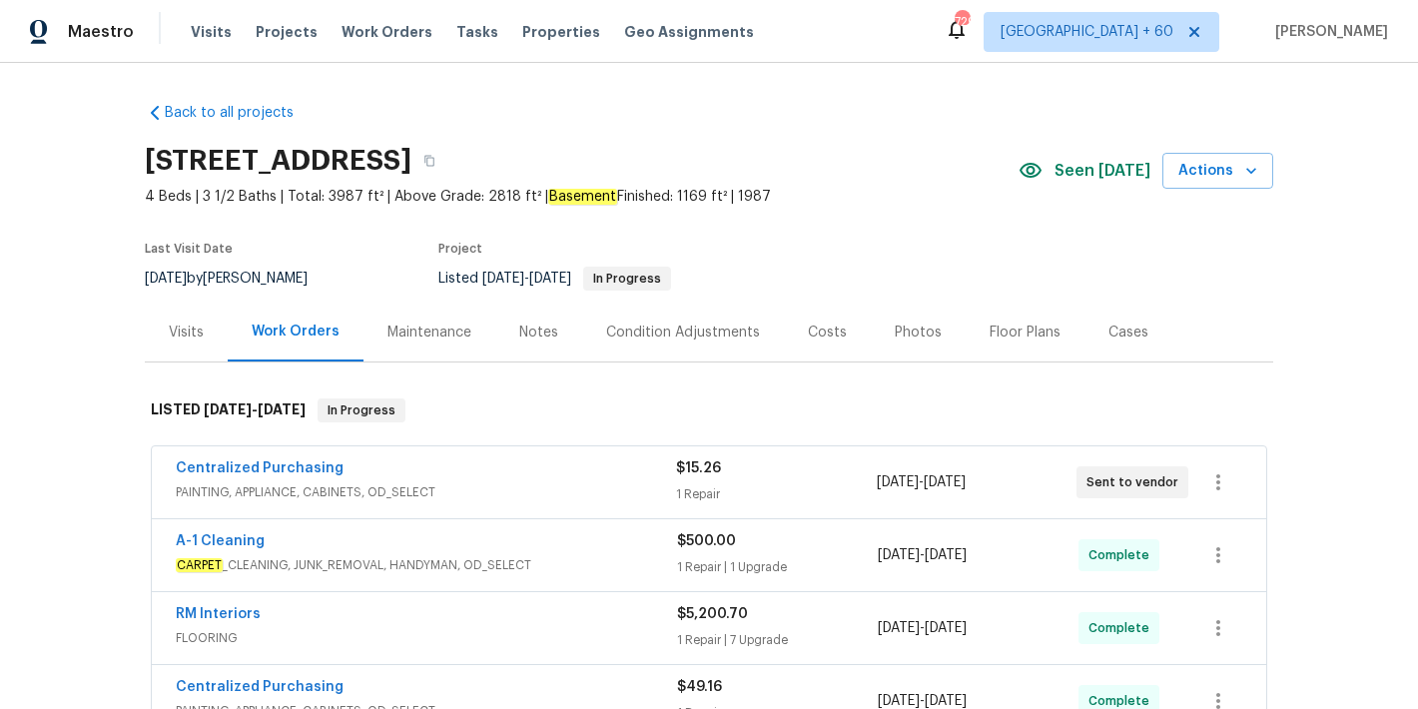
click at [1082, 176] on span "Seen [DATE]" at bounding box center [1103, 171] width 96 height 20
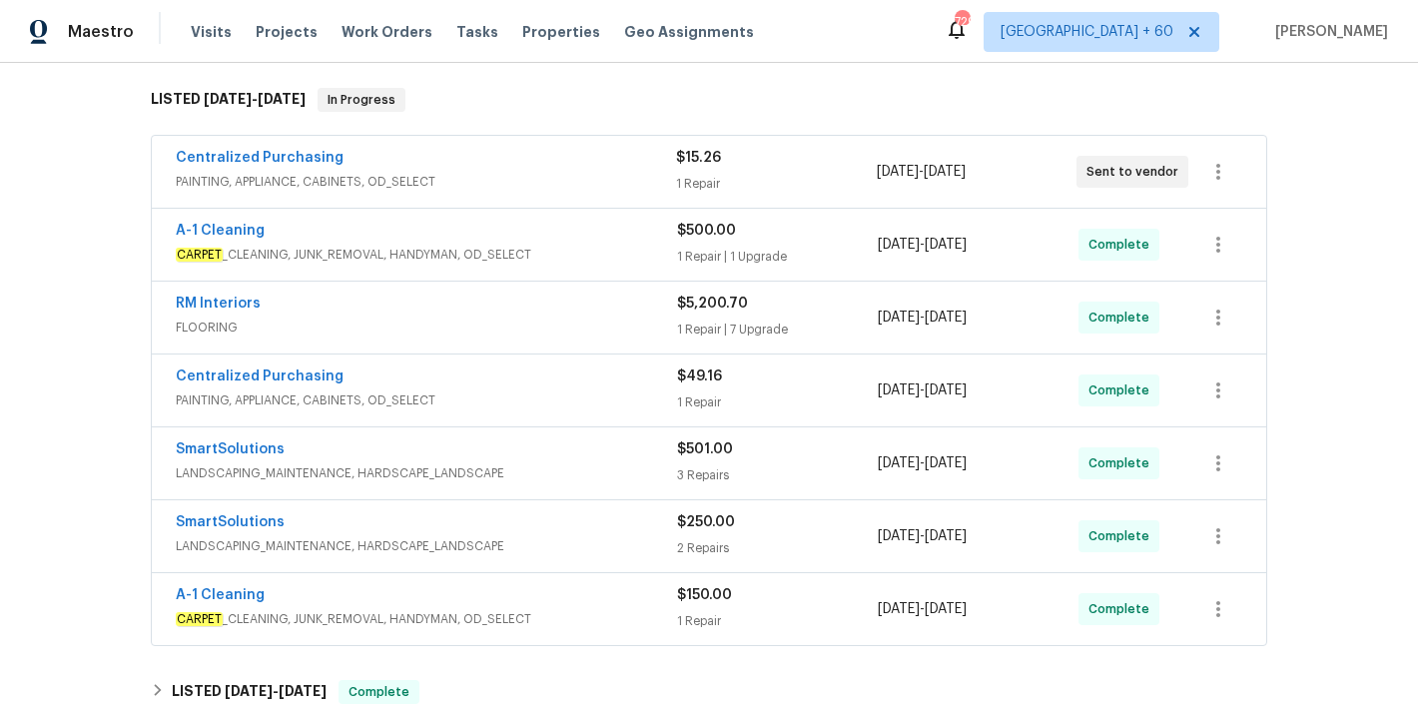
scroll to position [308, 0]
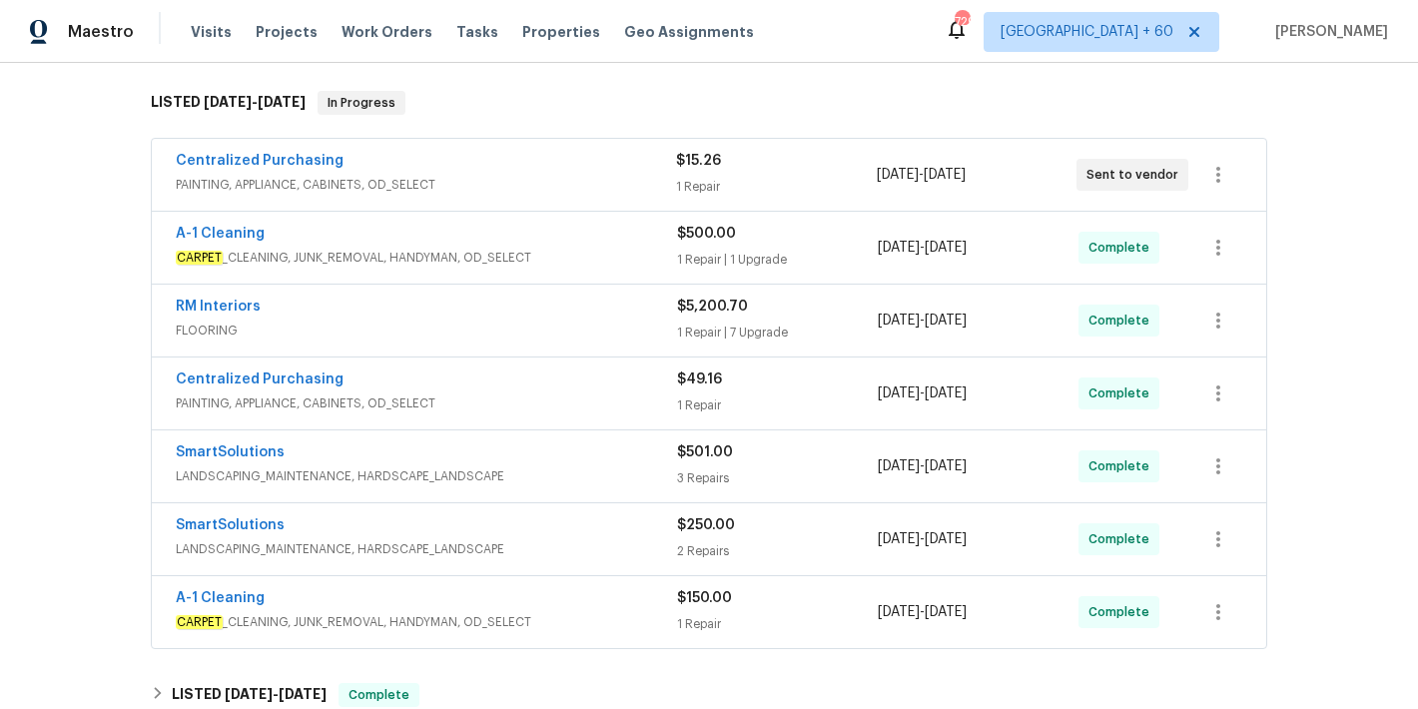
click at [563, 190] on span "PAINTING, APPLIANCE, CABINETS, OD_SELECT" at bounding box center [426, 185] width 500 height 20
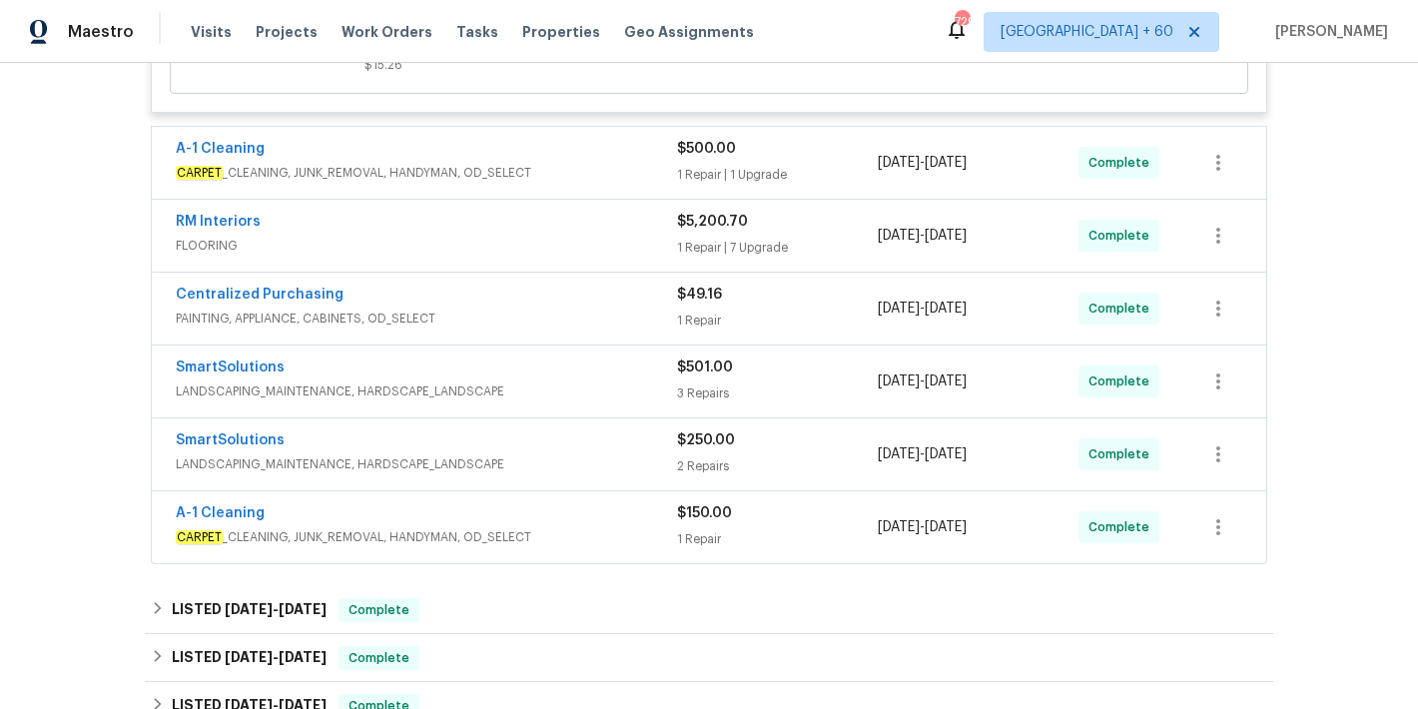
scroll to position [684, 0]
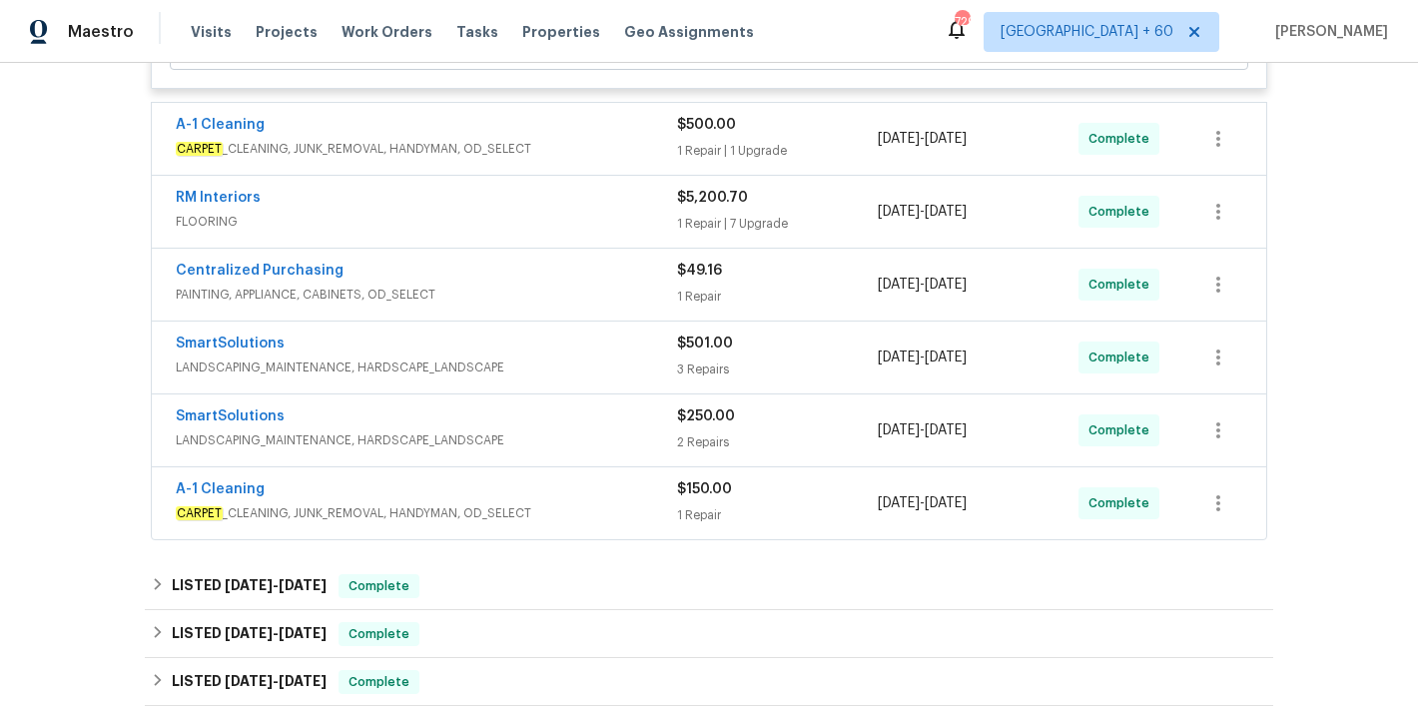
click at [600, 155] on span "CARPET _CLEANING, JUNK_REMOVAL, HANDYMAN, OD_SELECT" at bounding box center [426, 149] width 501 height 20
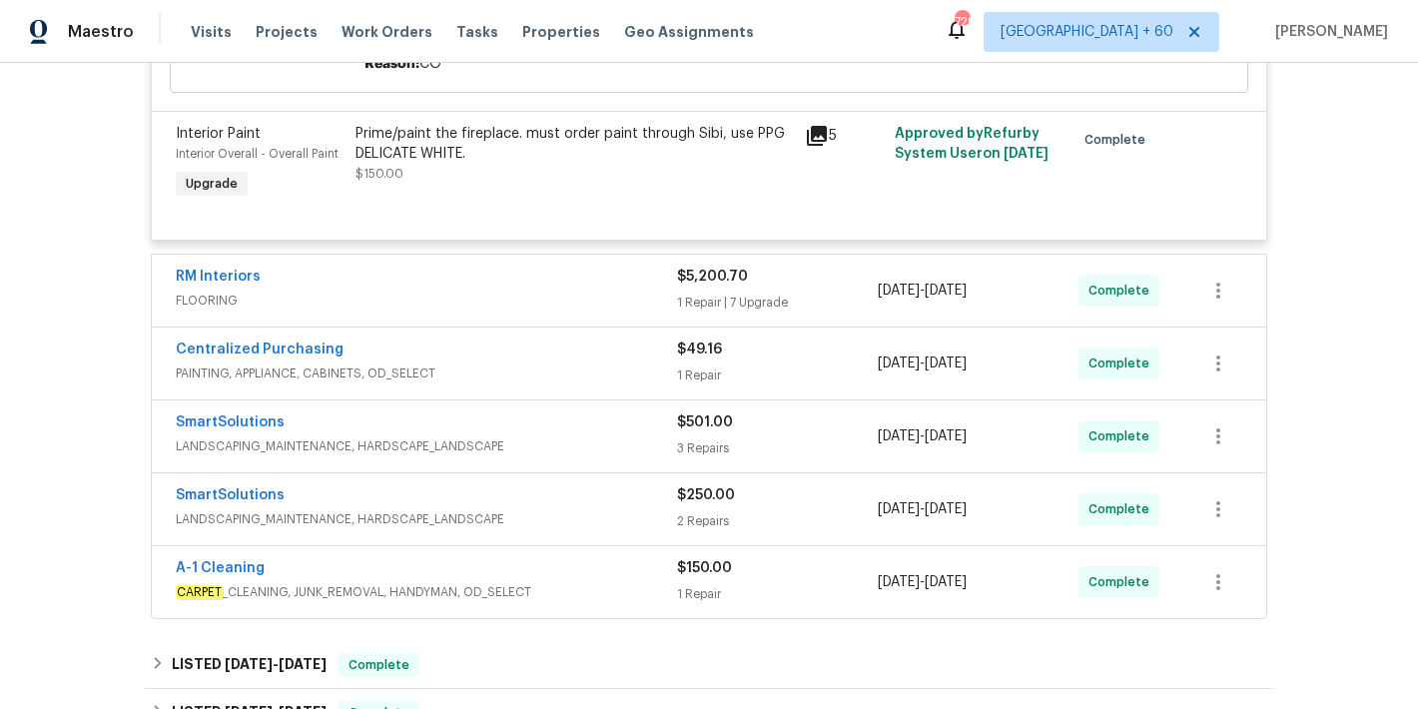
scroll to position [1080, 0]
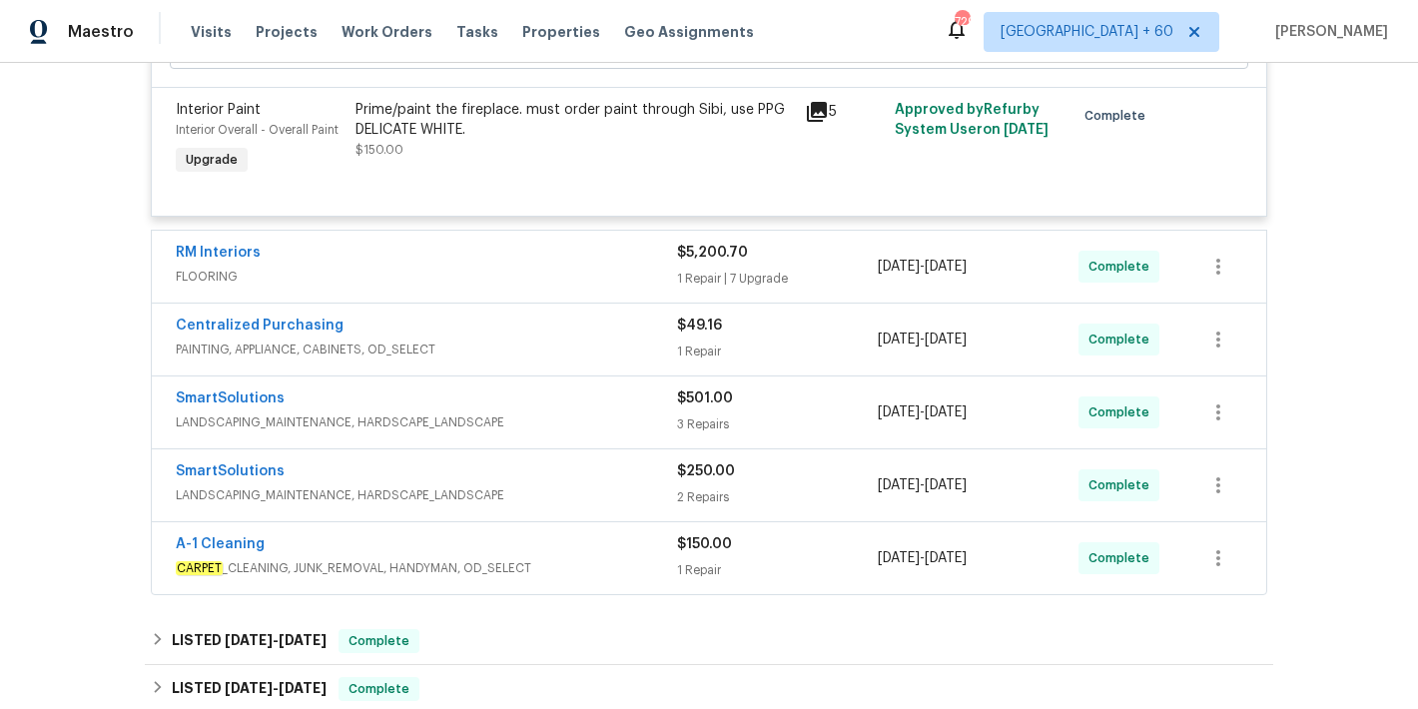
click at [619, 440] on div "SmartSolutions LANDSCAPING_MAINTENANCE, HARDSCAPE_LANDSCAPE $501.00 3 Repairs […" at bounding box center [709, 413] width 1115 height 72
click at [603, 423] on span "LANDSCAPING_MAINTENANCE, HARDSCAPE_LANDSCAPE" at bounding box center [426, 422] width 501 height 20
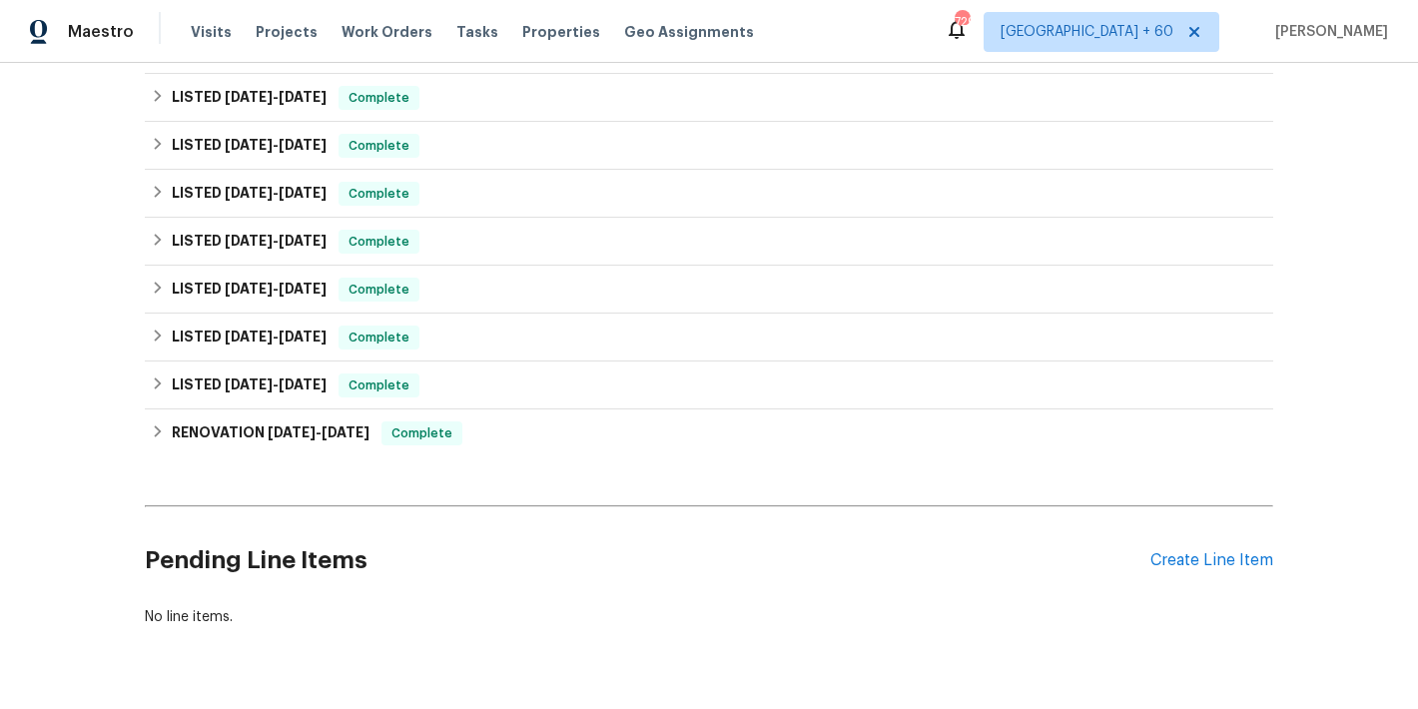
scroll to position [1889, 0]
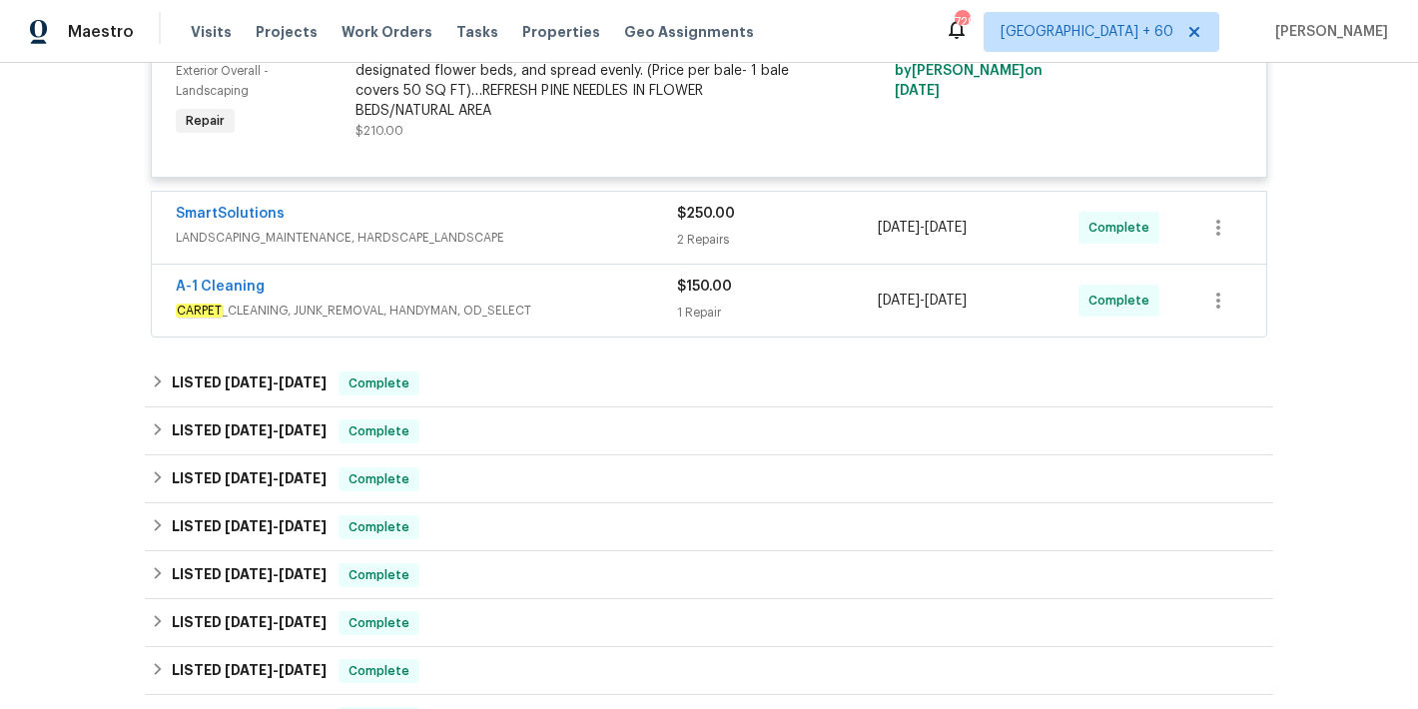
click at [619, 294] on div "A-1 Cleaning" at bounding box center [426, 289] width 501 height 24
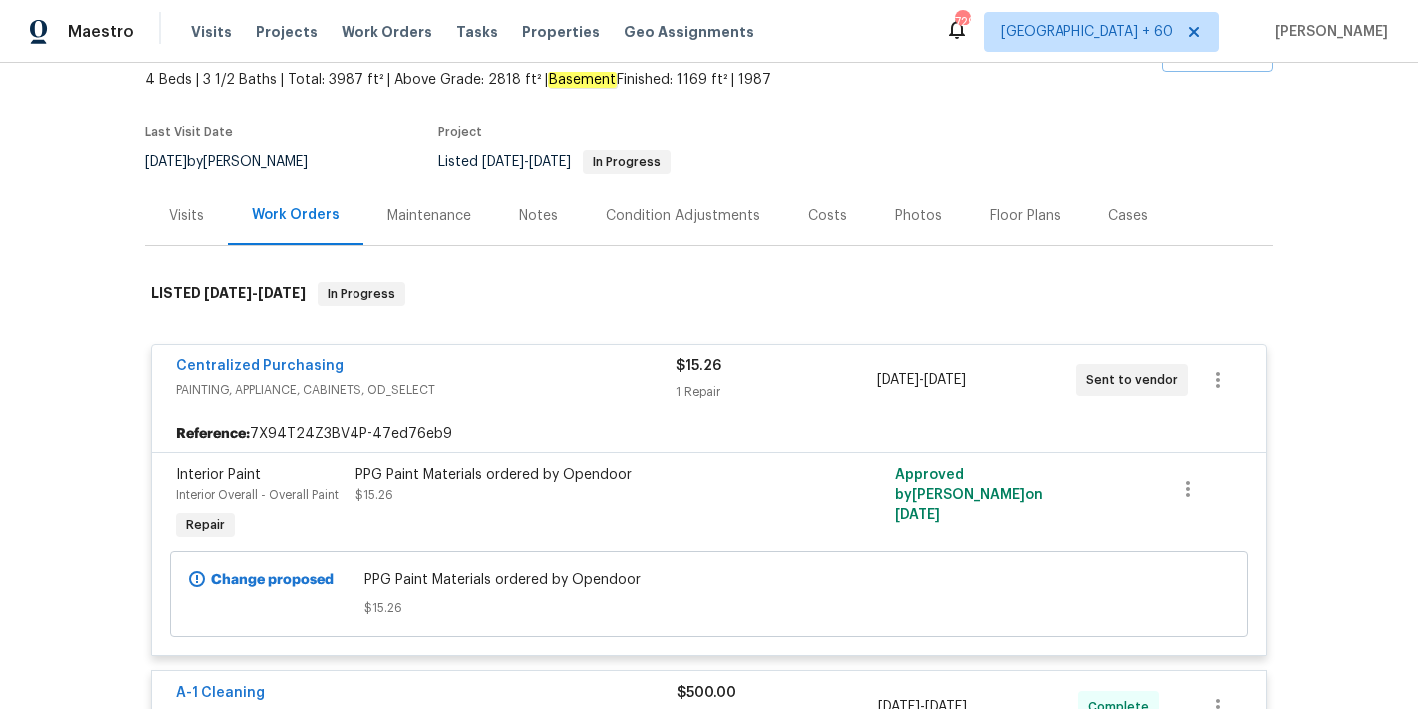
scroll to position [0, 0]
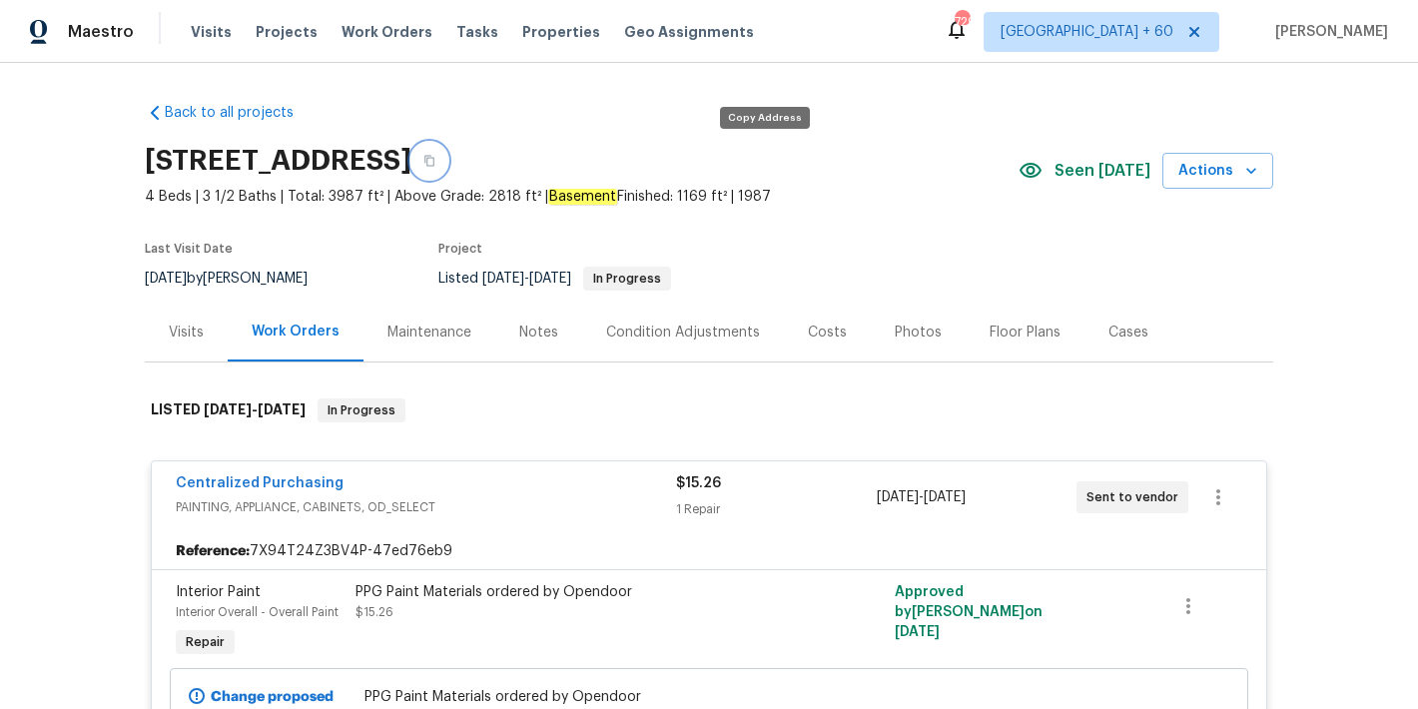
click at [435, 166] on icon "button" at bounding box center [429, 161] width 12 height 12
click at [197, 40] on span "Visits" at bounding box center [211, 32] width 41 height 20
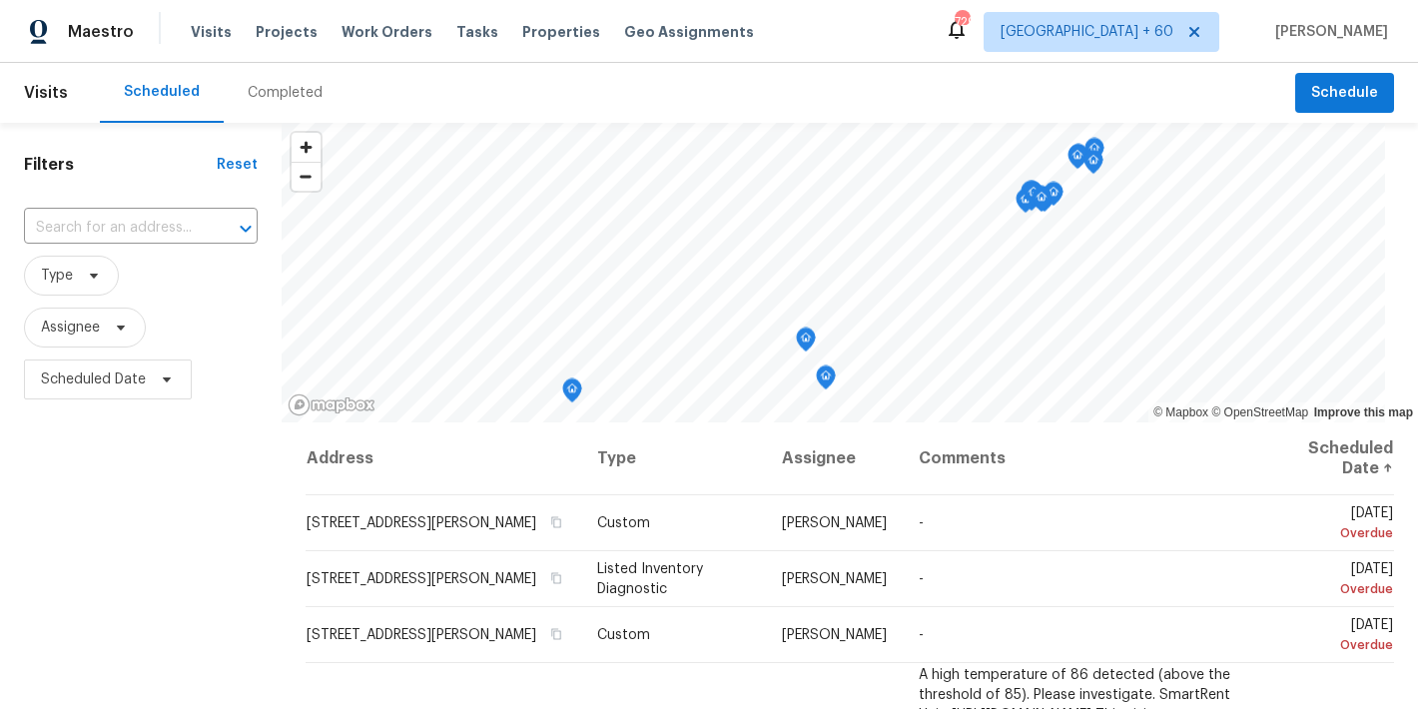
click at [287, 94] on div "Completed" at bounding box center [285, 93] width 75 height 20
